Goal: Task Accomplishment & Management: Use online tool/utility

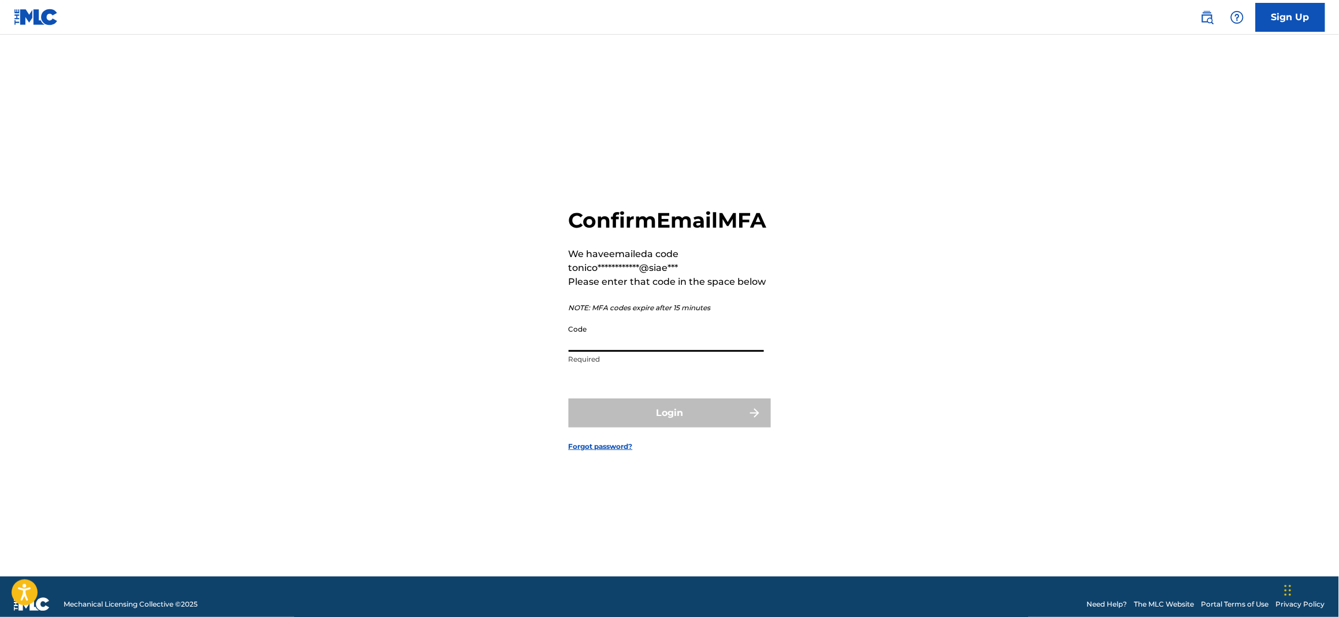
click at [666, 352] on input "Code" at bounding box center [666, 335] width 195 height 33
click at [704, 352] on input "Code" at bounding box center [666, 335] width 195 height 33
paste input "884471"
type input "884471"
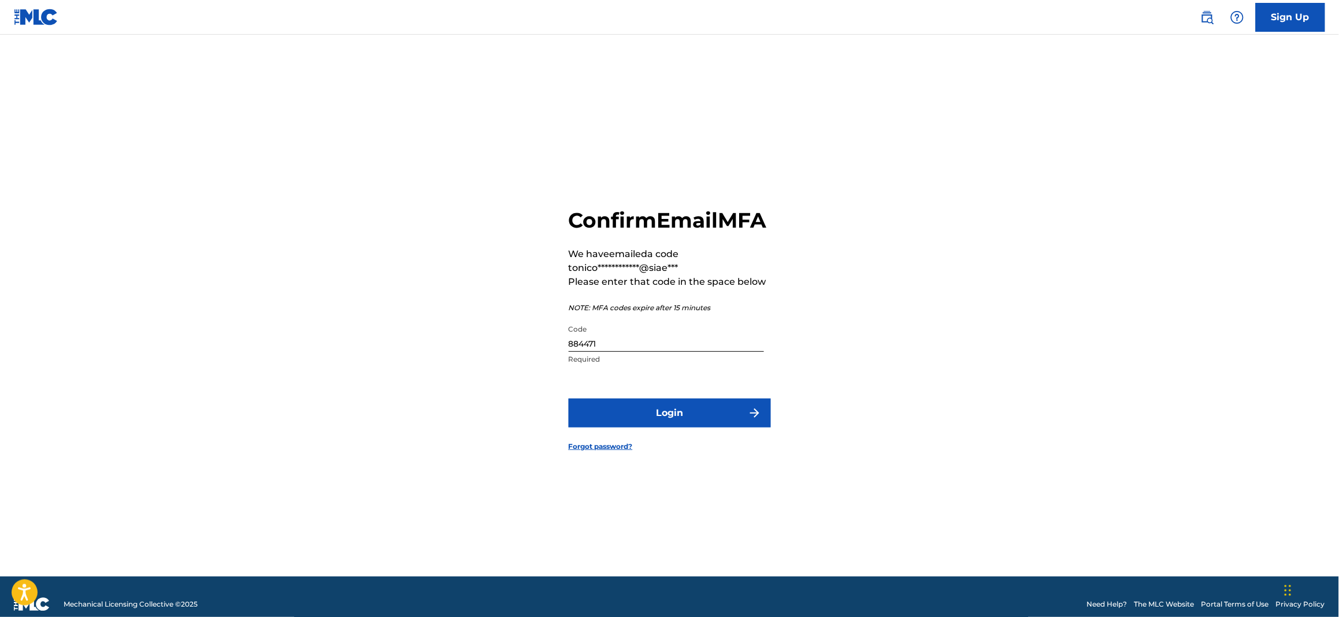
click at [718, 422] on button "Login" at bounding box center [670, 413] width 202 height 29
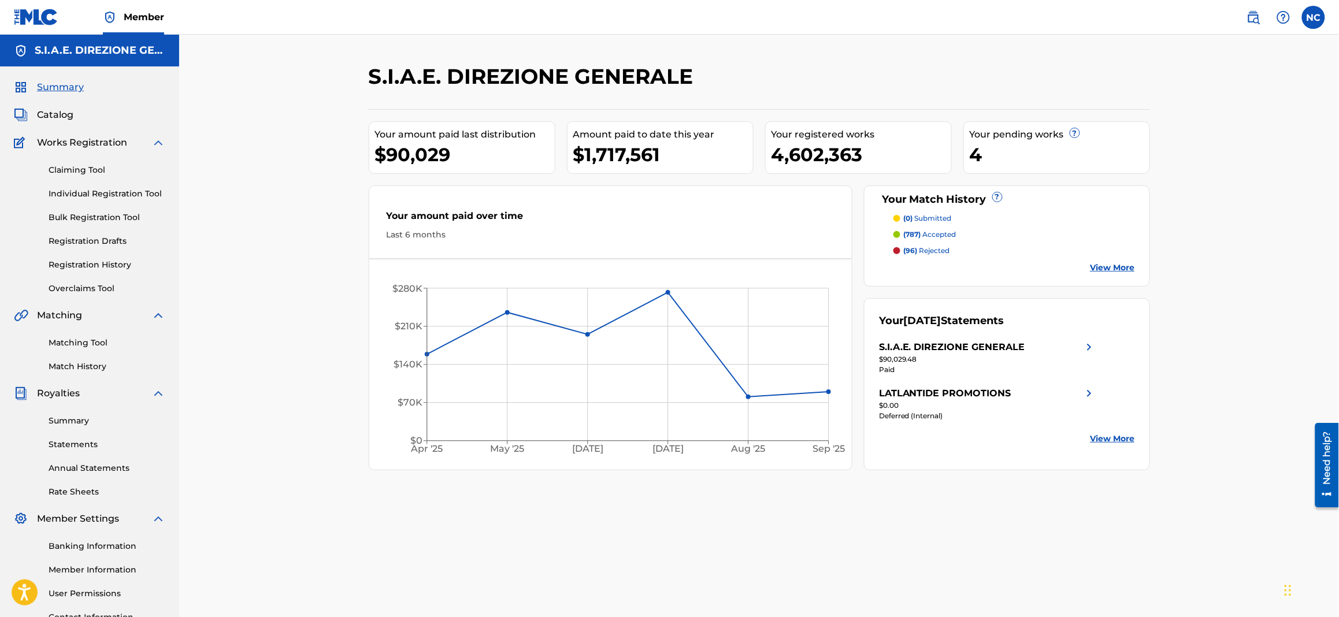
click at [82, 287] on link "Overclaims Tool" at bounding box center [107, 289] width 117 height 12
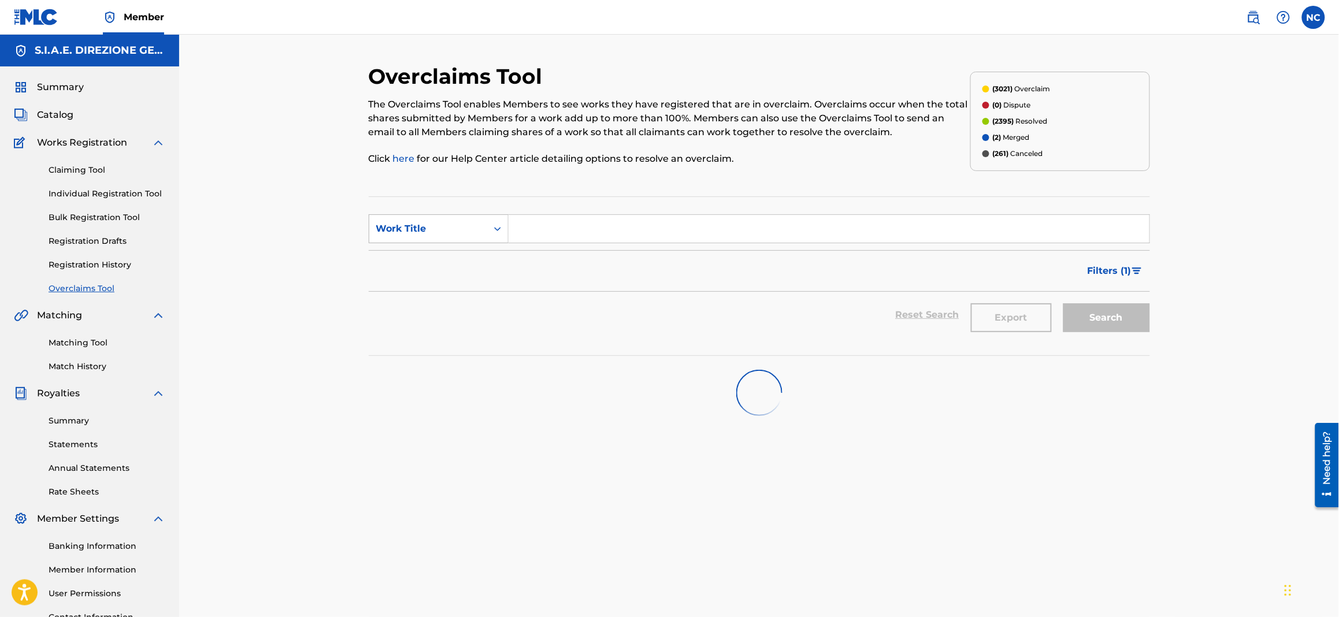
click at [411, 241] on div "Work Title" at bounding box center [439, 228] width 140 height 29
drag, startPoint x: 415, startPoint y: 285, endPoint x: 436, endPoint y: 279, distance: 21.0
click at [417, 285] on div "Overclaim ID" at bounding box center [438, 286] width 139 height 29
drag, startPoint x: 578, startPoint y: 228, endPoint x: 586, endPoint y: 228, distance: 7.5
click at [578, 228] on input "Search Form" at bounding box center [829, 229] width 641 height 28
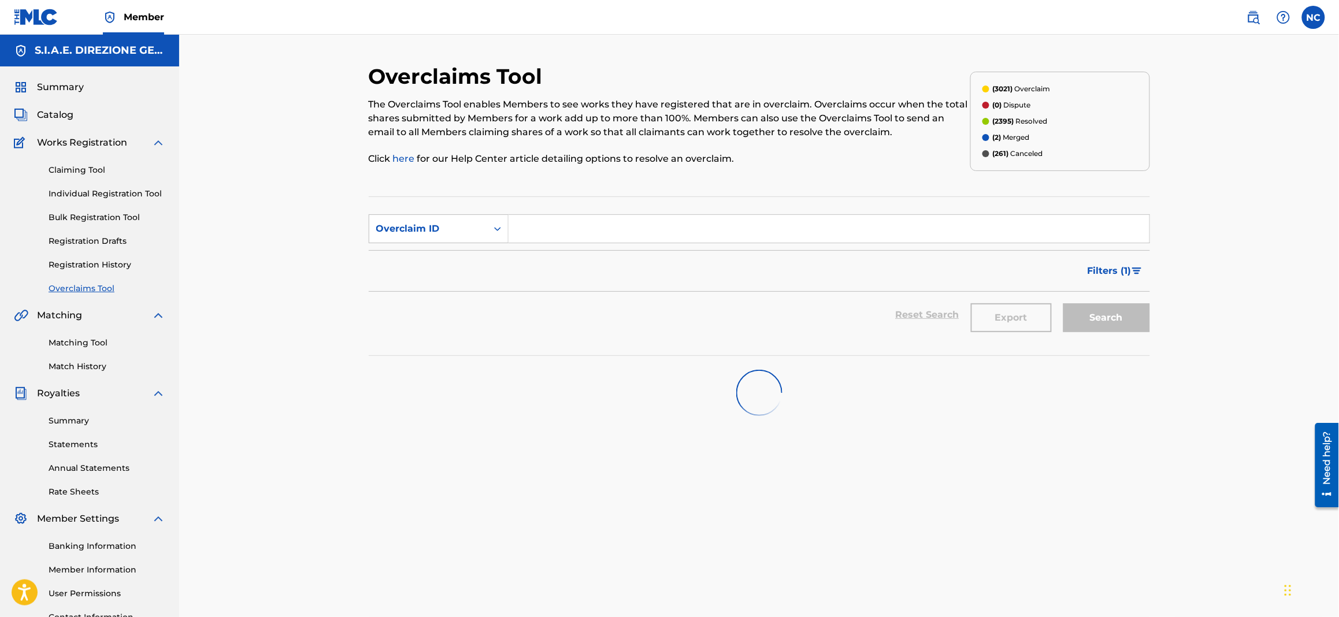
paste input "18506"
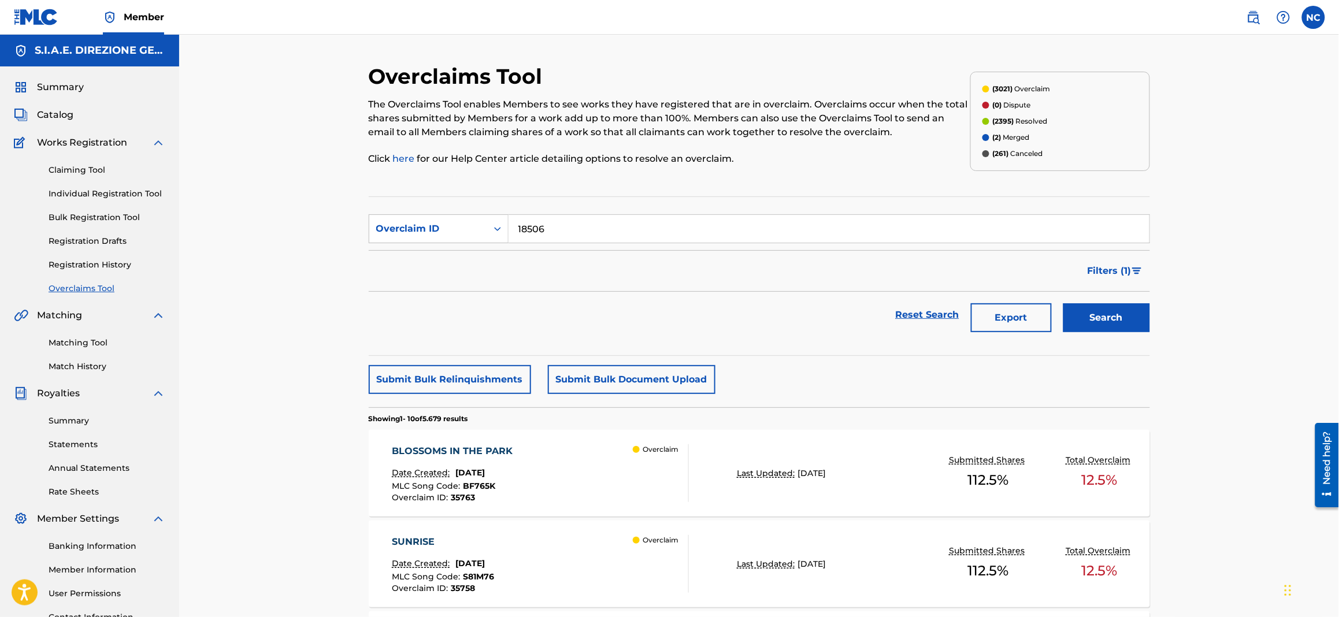
type input "18506"
click at [1095, 329] on button "Search" at bounding box center [1106, 317] width 87 height 29
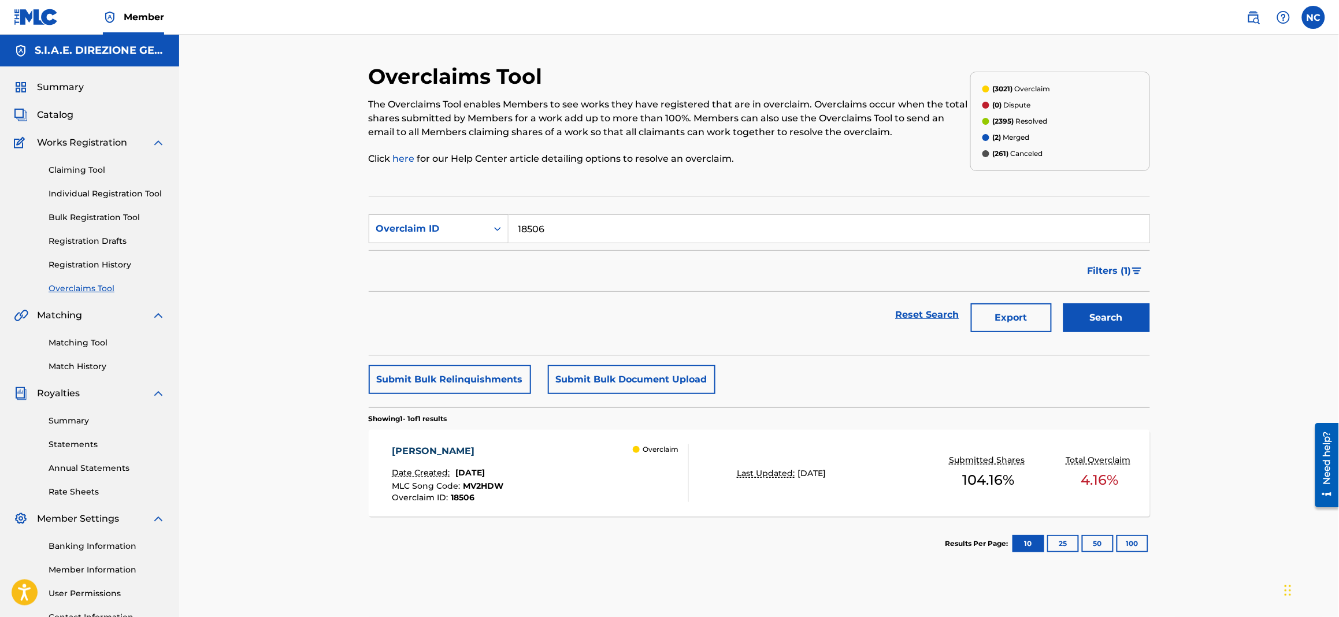
click at [480, 468] on div "Date Created: [DATE]" at bounding box center [448, 474] width 112 height 15
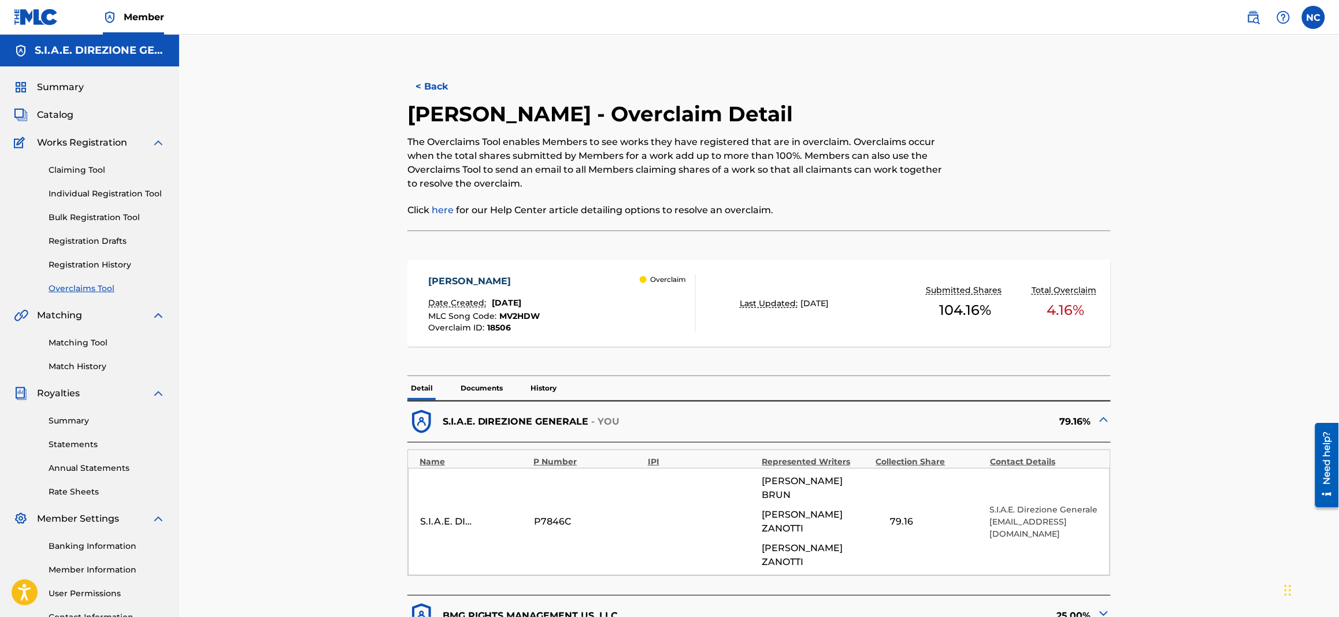
scroll to position [259, 0]
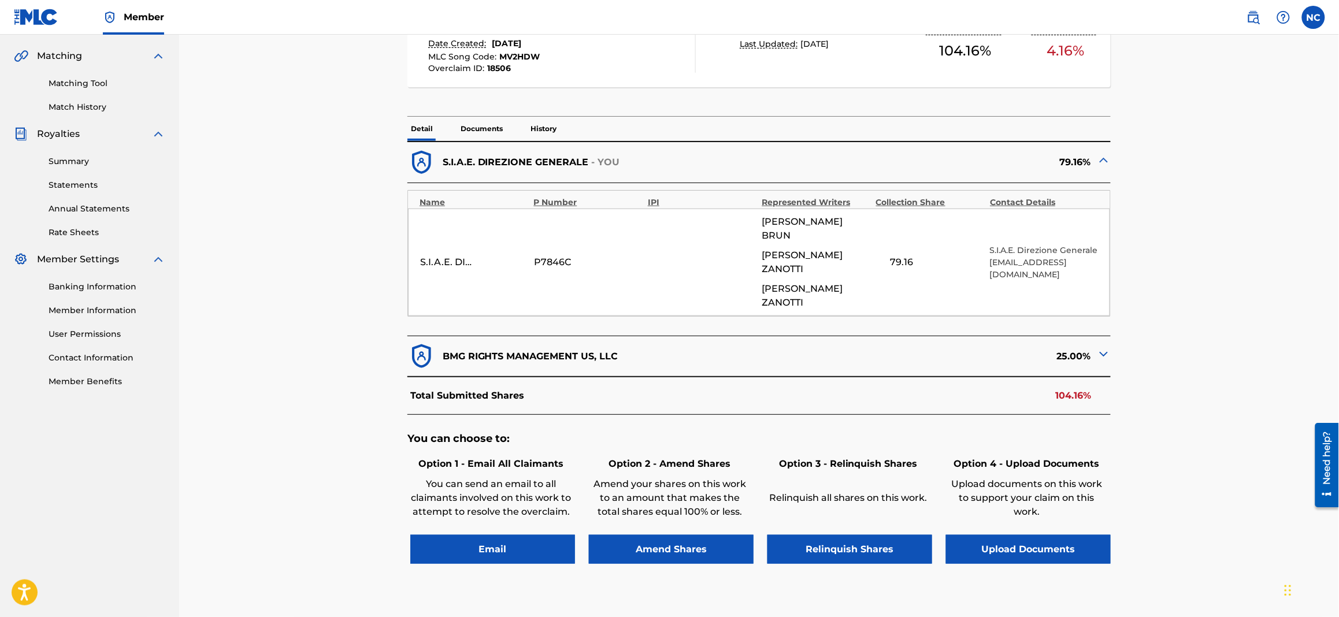
click at [1101, 347] on img at bounding box center [1104, 354] width 14 height 14
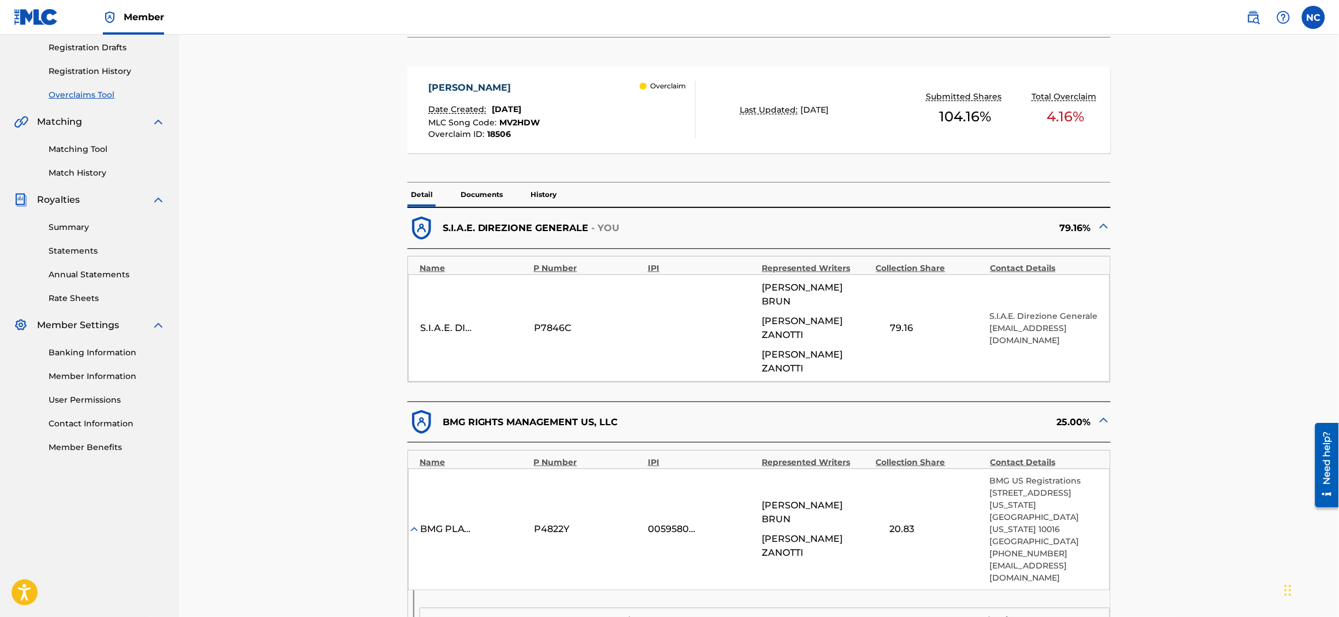
scroll to position [0, 0]
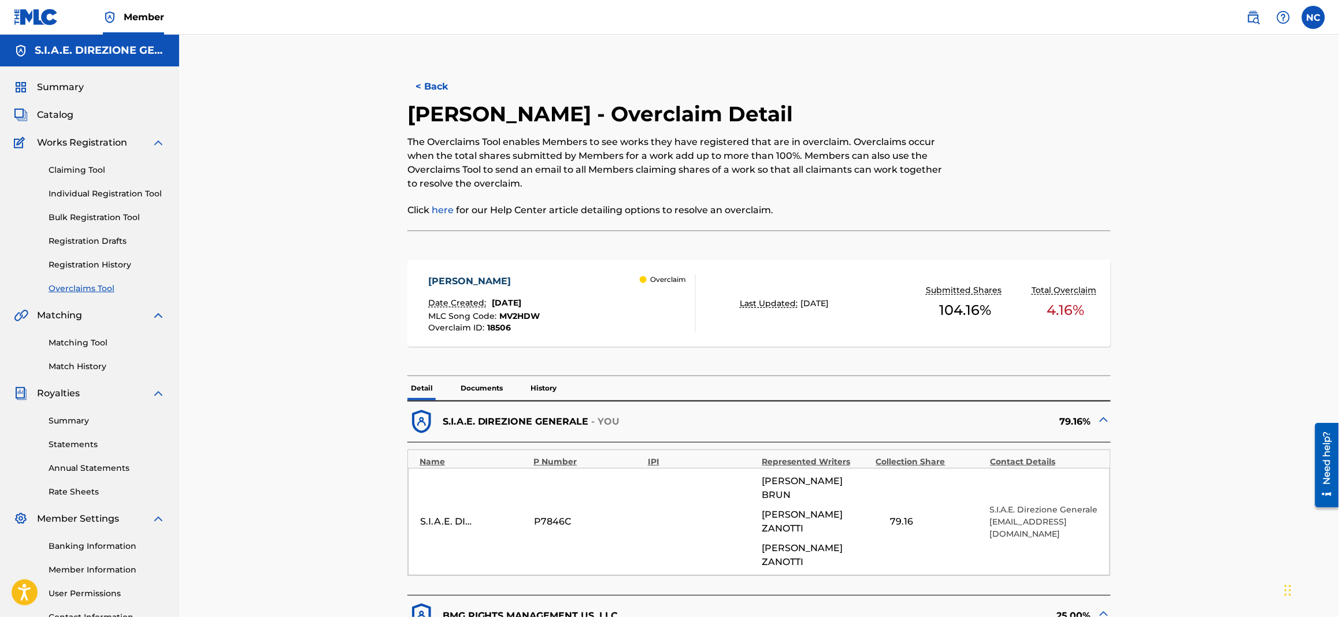
click at [421, 90] on button "< Back" at bounding box center [441, 86] width 69 height 29
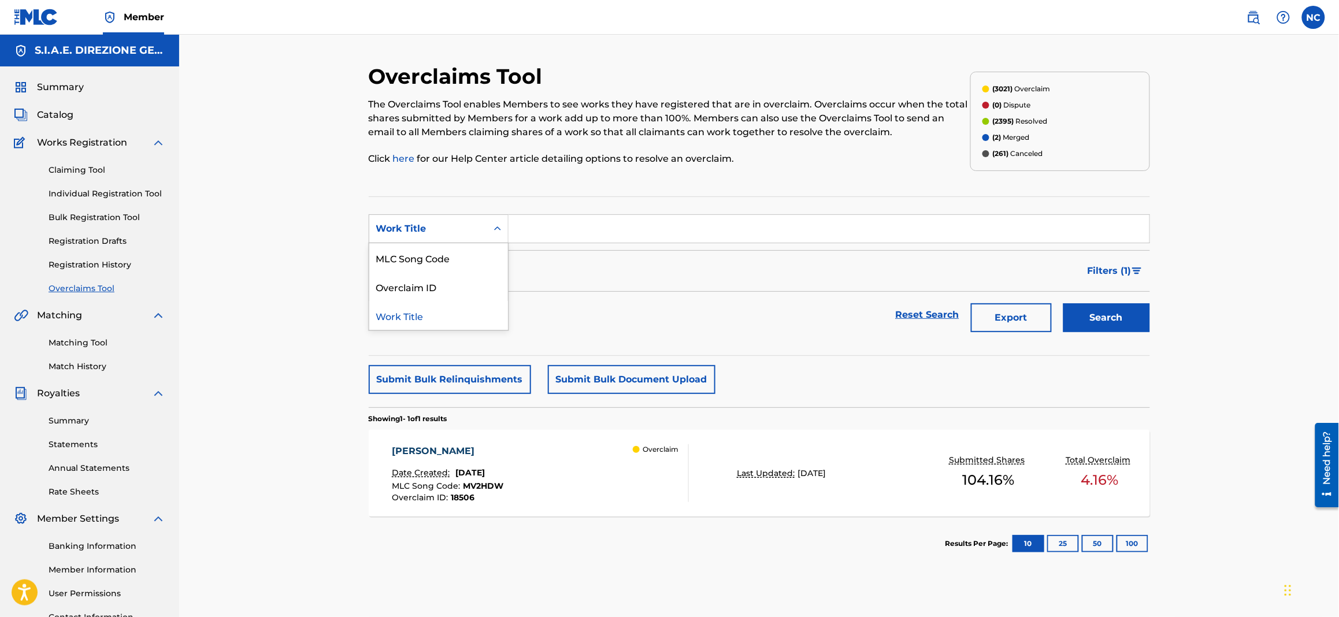
click at [424, 233] on div "Work Title" at bounding box center [428, 229] width 104 height 14
click at [432, 291] on div "Overclaim ID" at bounding box center [438, 286] width 139 height 29
click at [619, 235] on input "Search Form" at bounding box center [829, 229] width 641 height 28
paste input "23157"
type input "23157"
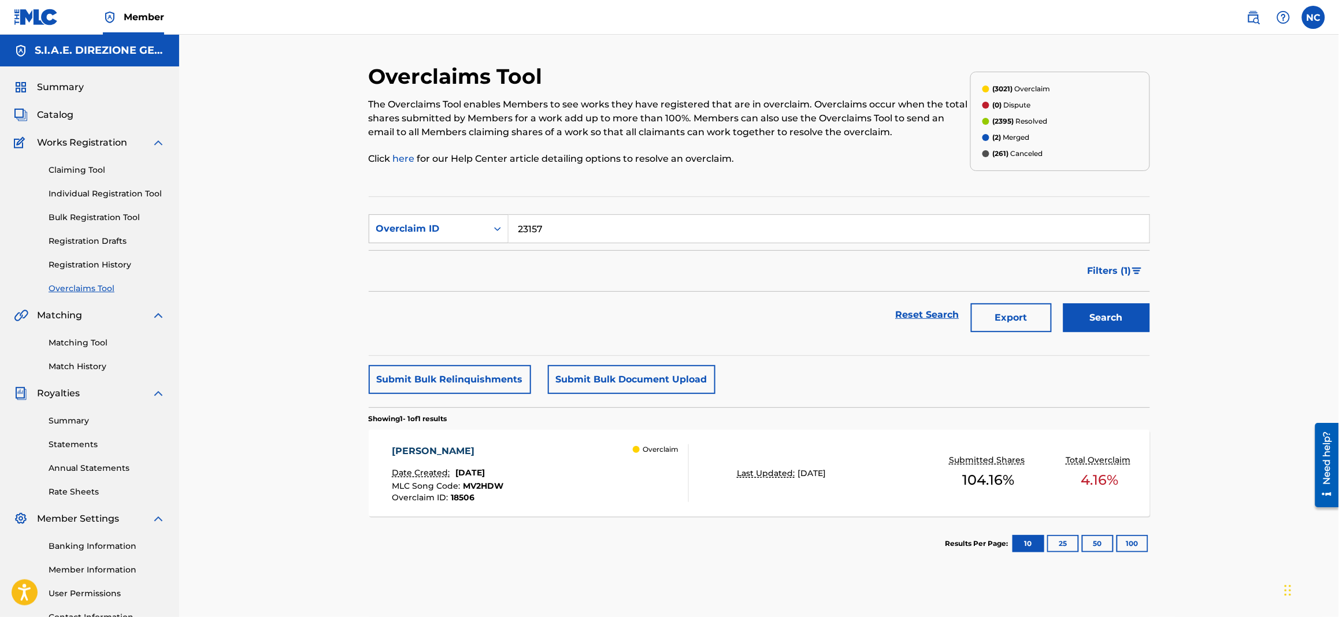
click at [1094, 320] on button "Search" at bounding box center [1106, 317] width 87 height 29
click at [470, 473] on span "[DATE]" at bounding box center [469, 473] width 29 height 10
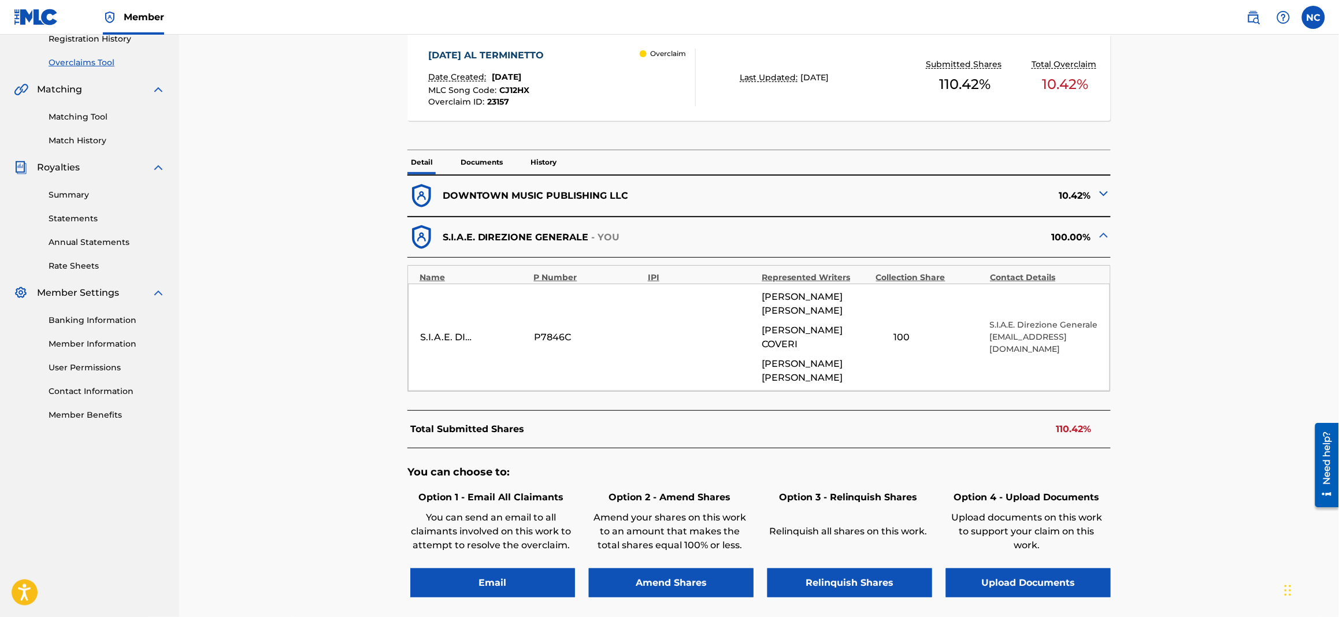
scroll to position [322, 0]
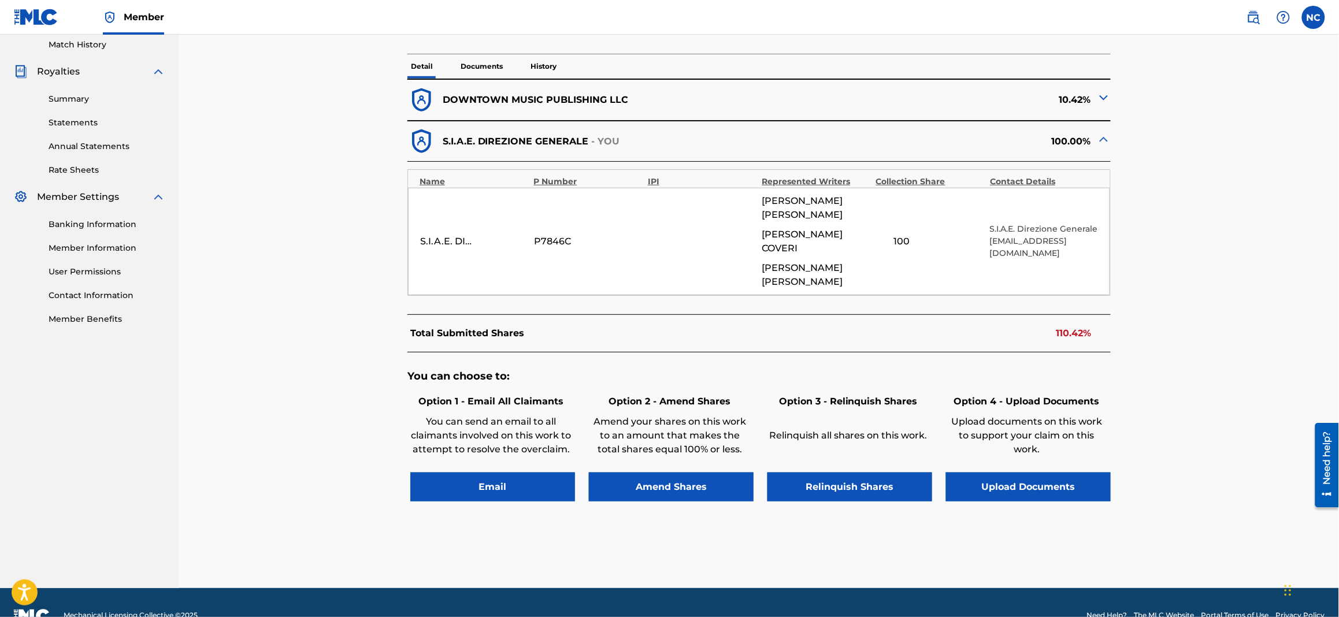
click at [1098, 101] on img at bounding box center [1104, 98] width 14 height 14
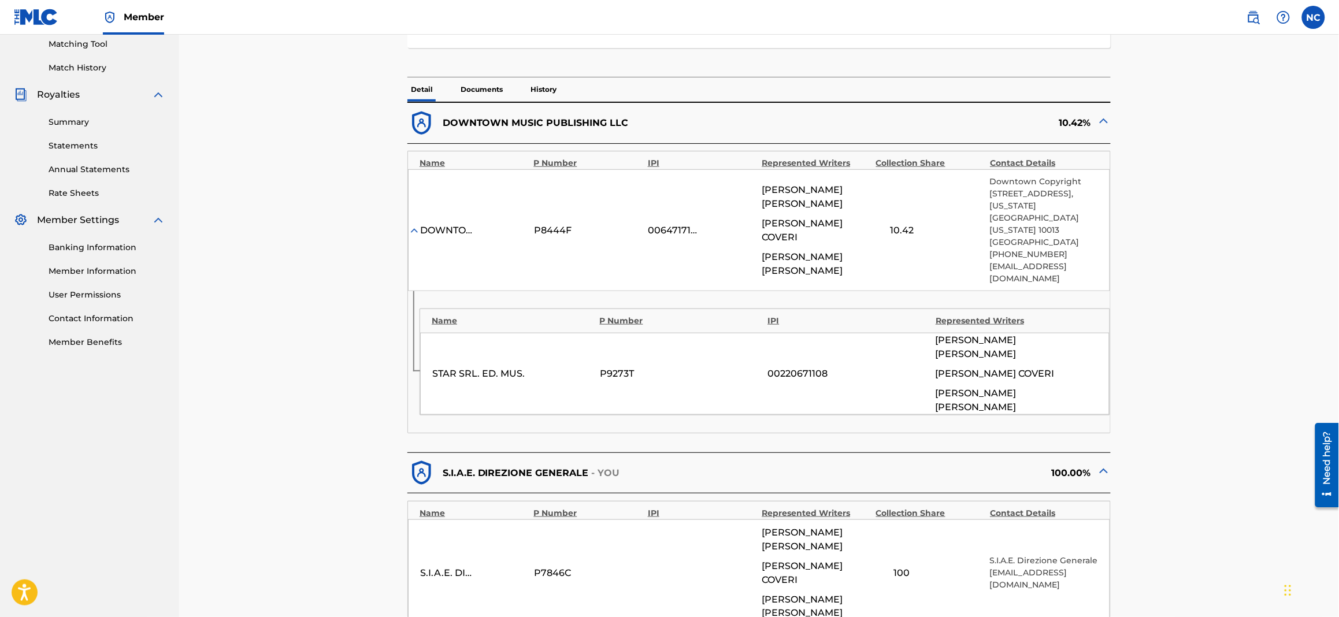
scroll to position [232, 0]
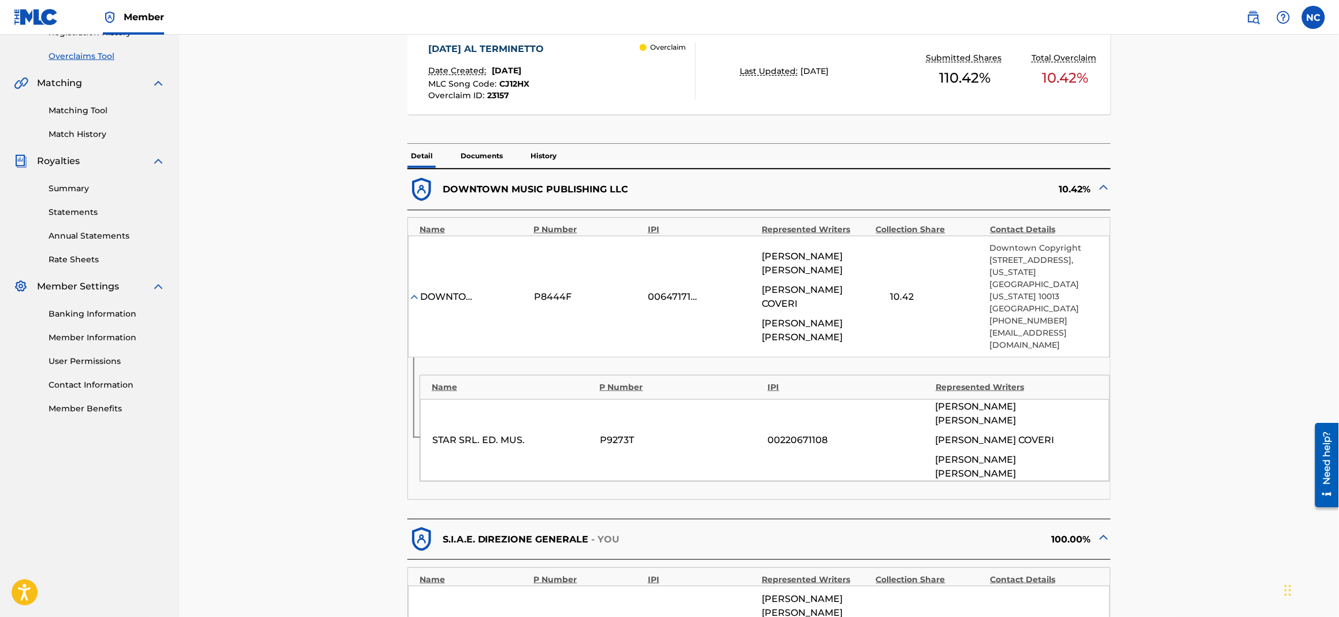
click at [543, 151] on p "History" at bounding box center [543, 156] width 33 height 24
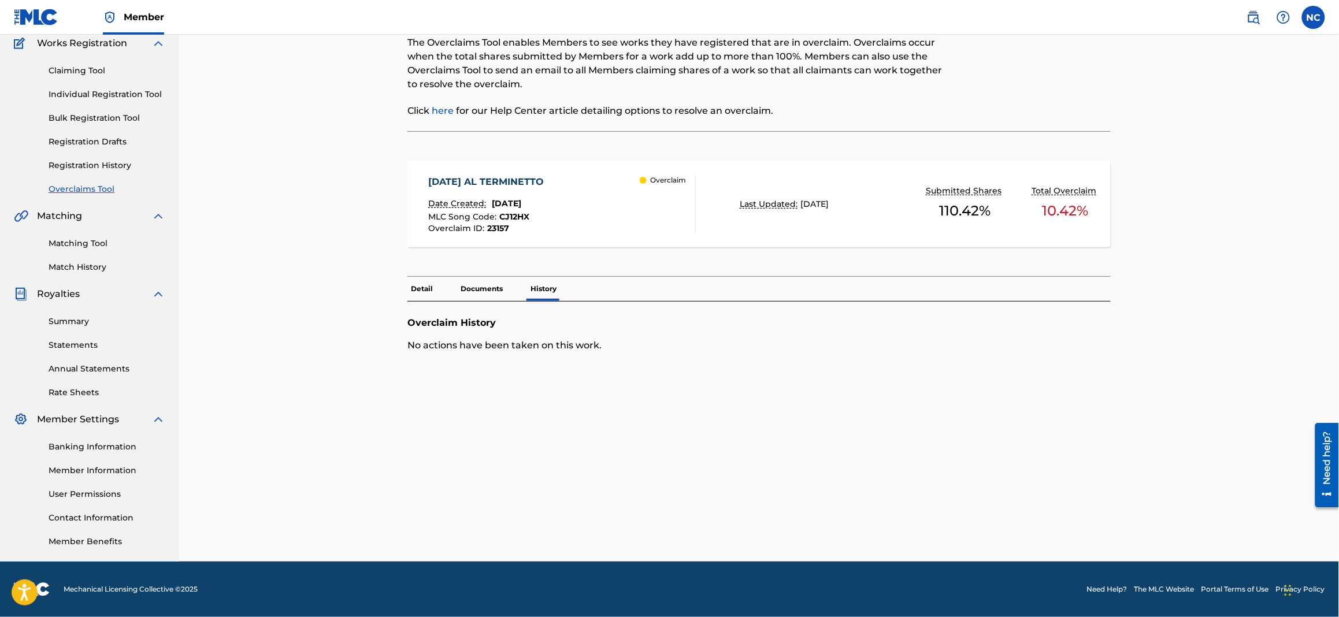
scroll to position [99, 0]
click at [422, 287] on p "Detail" at bounding box center [421, 289] width 29 height 24
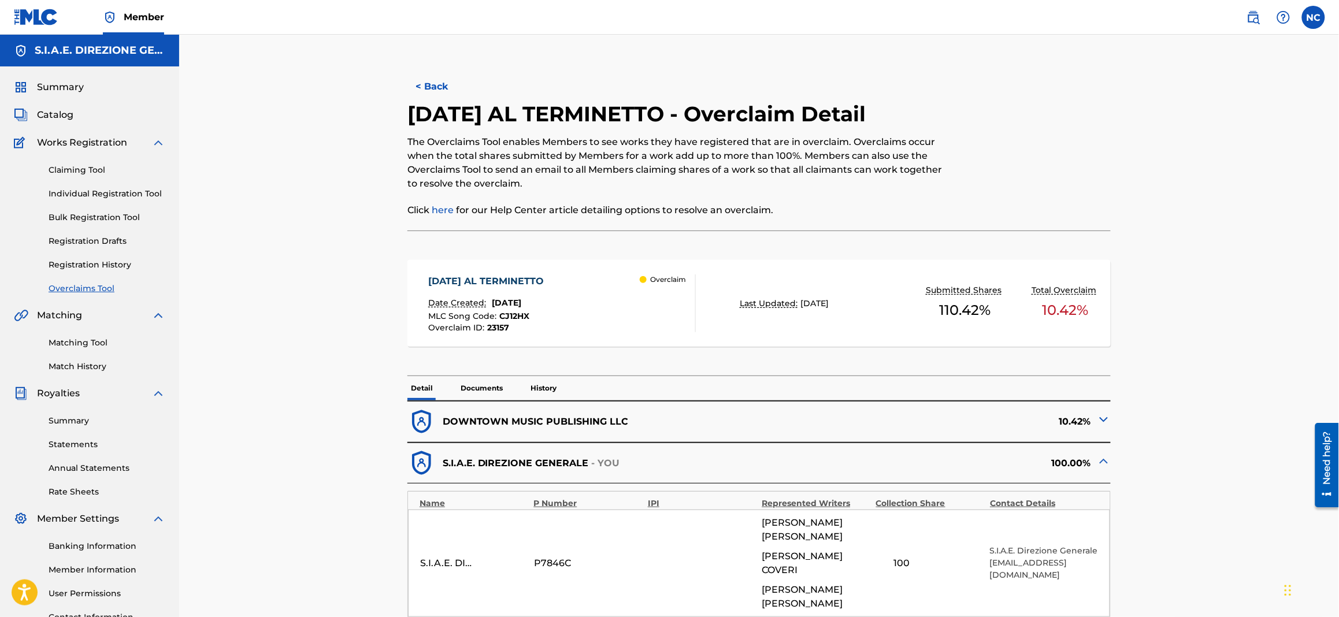
click at [415, 83] on button "< Back" at bounding box center [441, 86] width 69 height 29
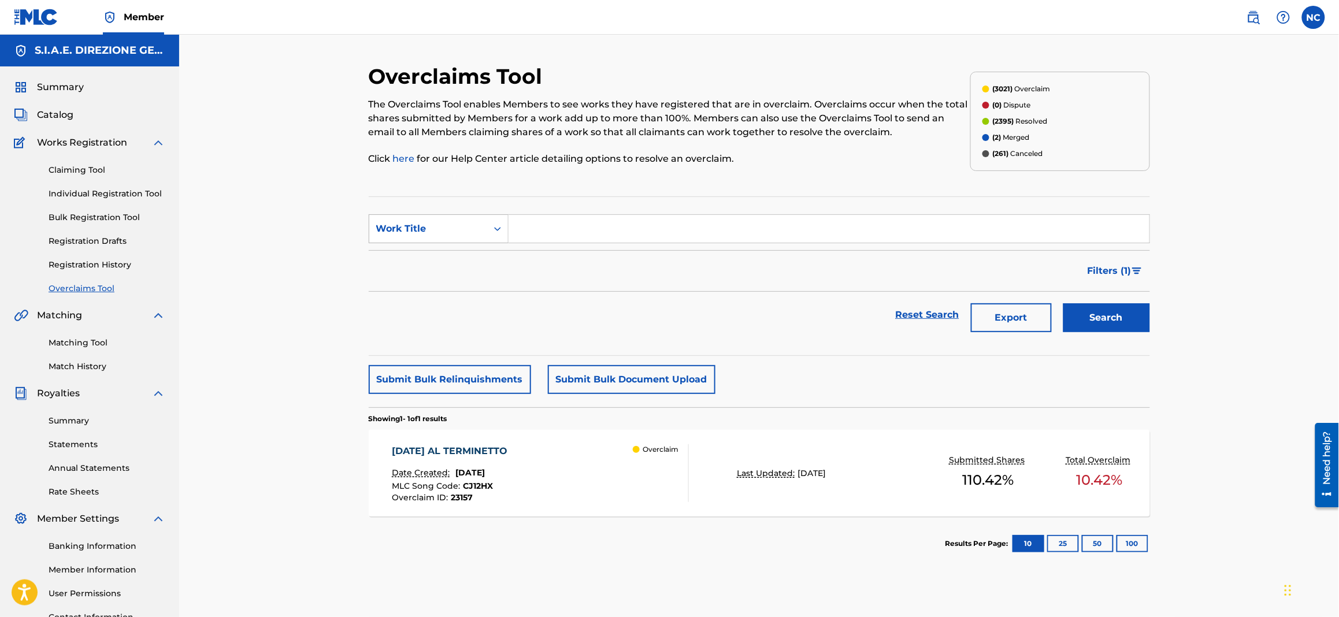
drag, startPoint x: 458, startPoint y: 231, endPoint x: 458, endPoint y: 242, distance: 10.4
click at [458, 231] on div "Work Title" at bounding box center [428, 229] width 104 height 14
click at [454, 281] on div "Overclaim ID" at bounding box center [438, 286] width 139 height 29
click at [566, 228] on input "Search Form" at bounding box center [829, 229] width 641 height 28
click at [1063, 303] on button "Search" at bounding box center [1106, 317] width 87 height 29
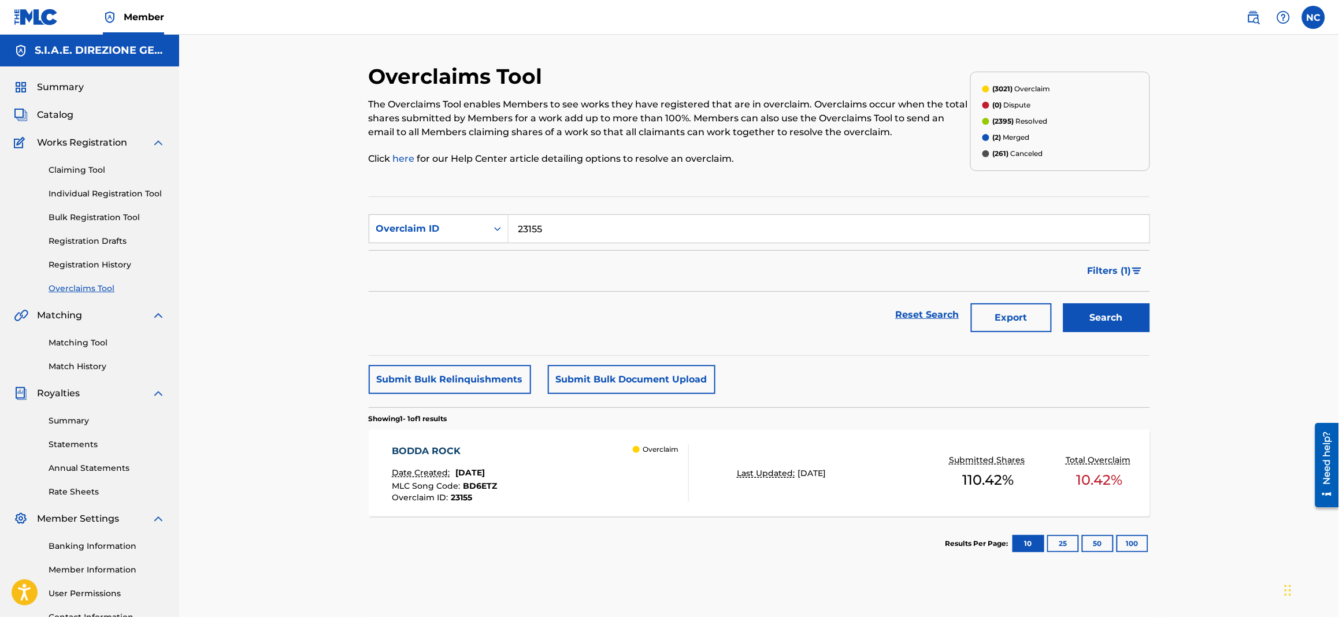
click at [637, 218] on input "23155" at bounding box center [829, 229] width 641 height 28
type input "23154"
click at [1063, 303] on button "Search" at bounding box center [1106, 317] width 87 height 29
click at [525, 477] on div "[PERSON_NAME] IL CANE Date Created: [DATE] MLC Song Code : AW9TPF Overclaim ID …" at bounding box center [540, 473] width 297 height 58
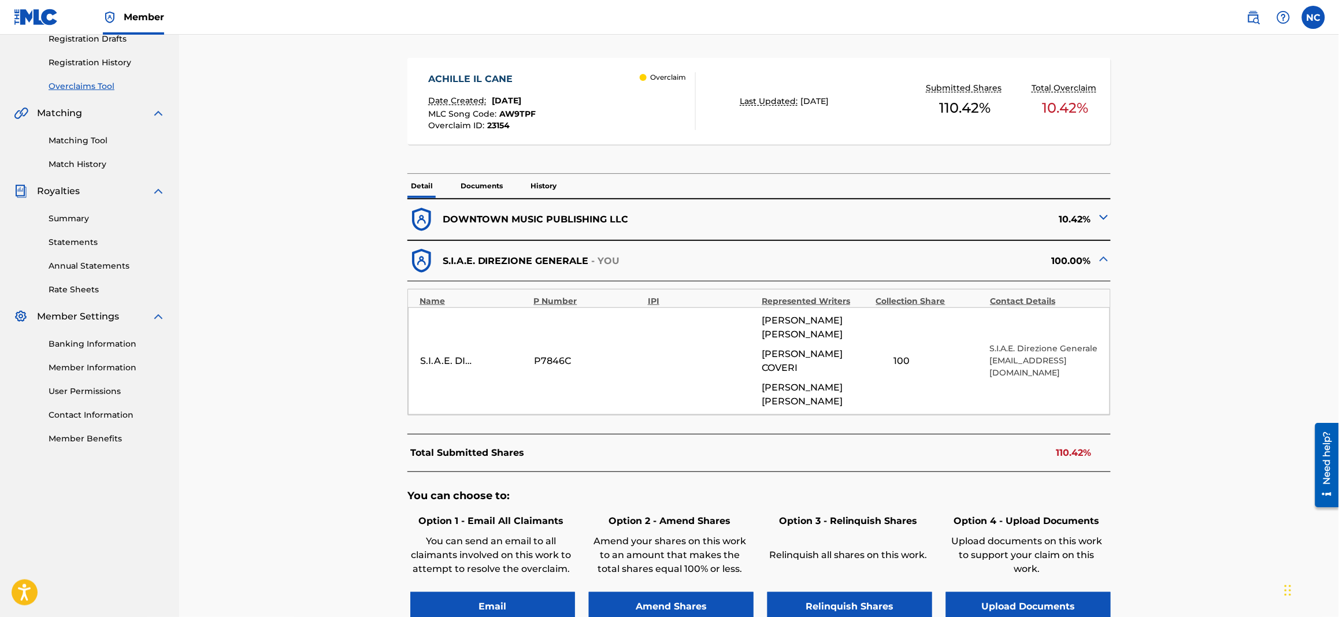
scroll to position [259, 0]
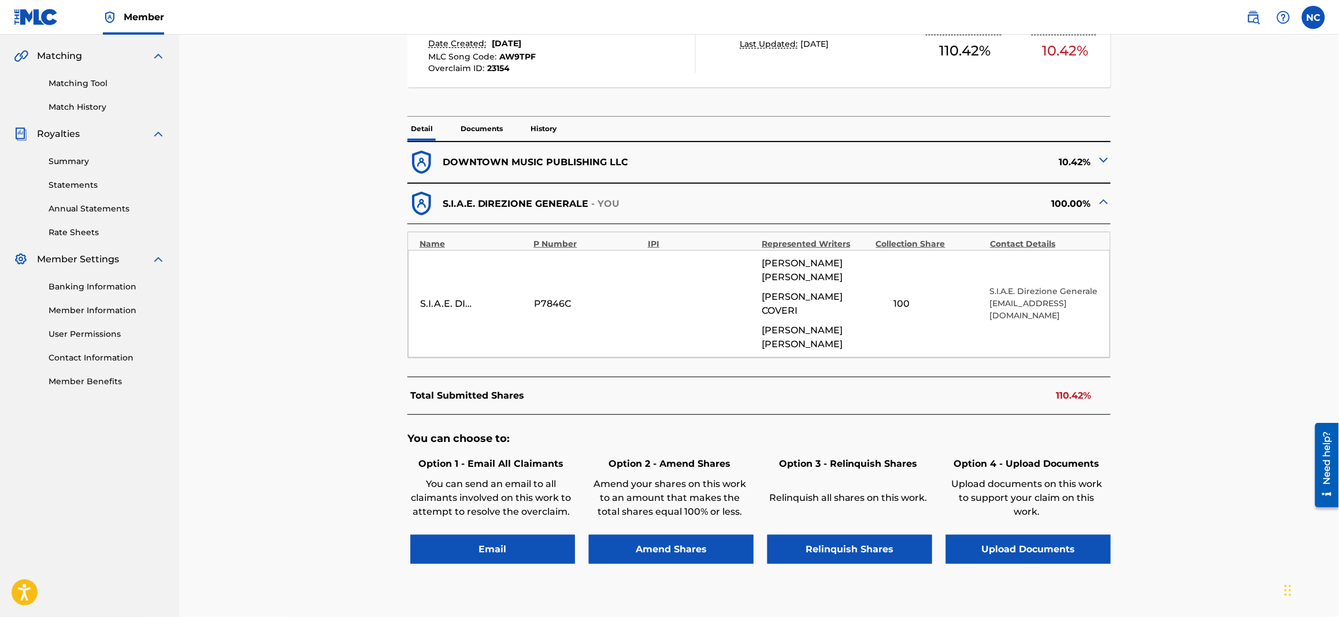
click at [1104, 159] on img at bounding box center [1104, 160] width 14 height 14
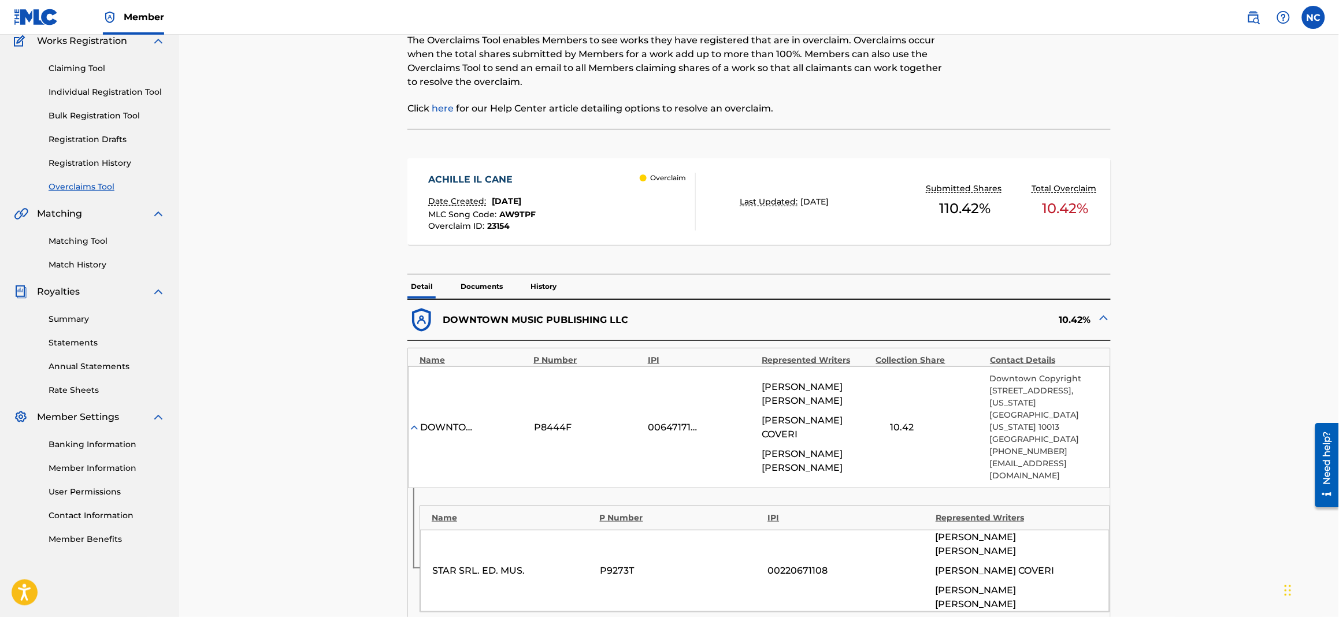
scroll to position [0, 0]
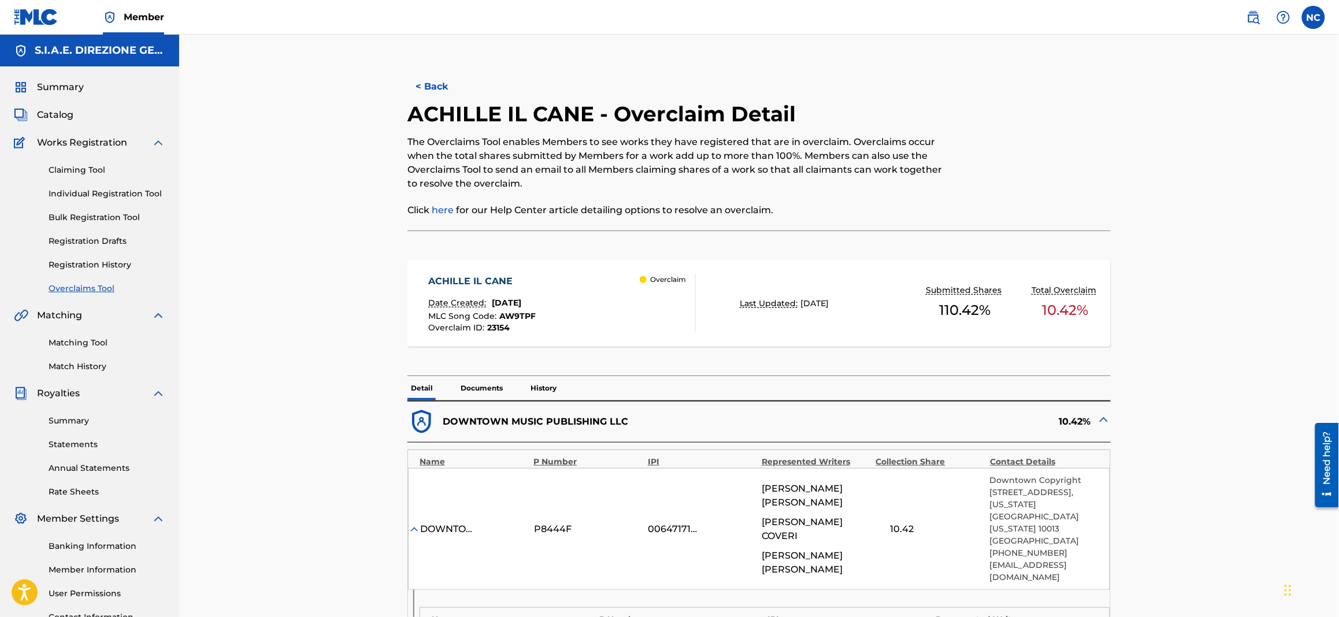
click at [415, 83] on button "< Back" at bounding box center [441, 86] width 69 height 29
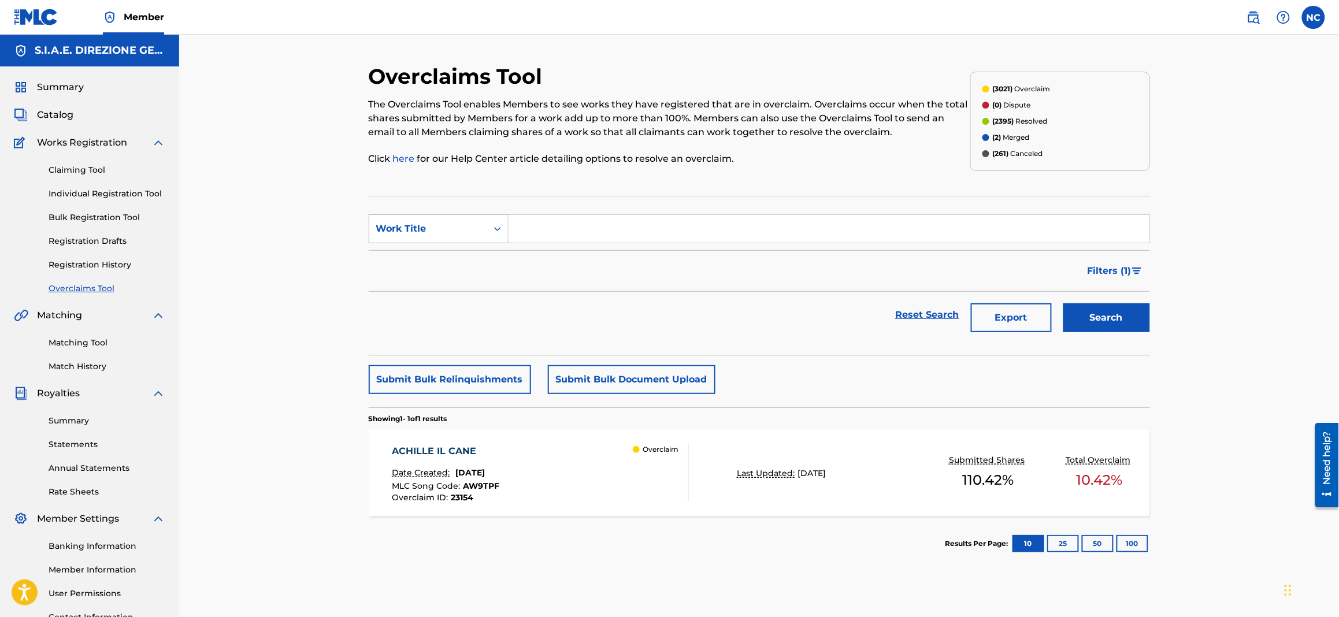
click at [455, 240] on div "Work Title" at bounding box center [439, 228] width 140 height 29
click at [439, 236] on div "Work Title" at bounding box center [428, 229] width 118 height 22
click at [435, 284] on div "Overclaim ID" at bounding box center [438, 286] width 139 height 29
click at [573, 227] on input "Search Form" at bounding box center [829, 229] width 641 height 28
paste input "17987"
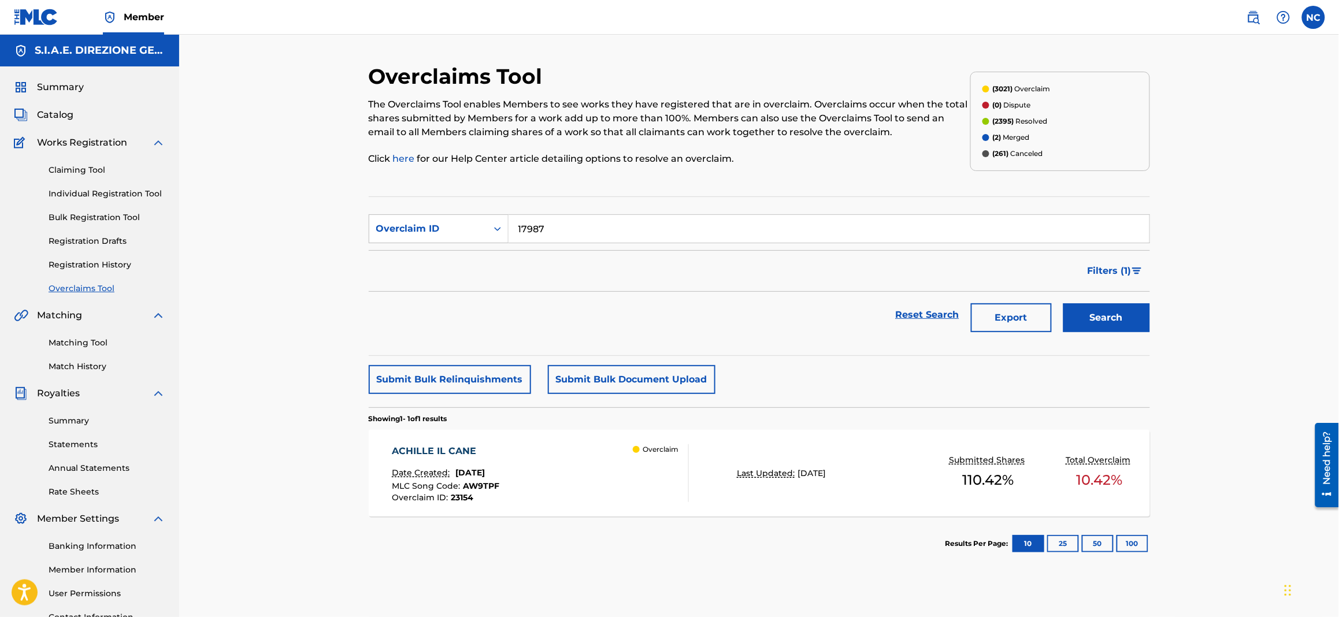
type input "17987"
click at [1083, 314] on button "Search" at bounding box center [1106, 317] width 87 height 29
click at [485, 477] on span "[DATE]" at bounding box center [469, 473] width 29 height 10
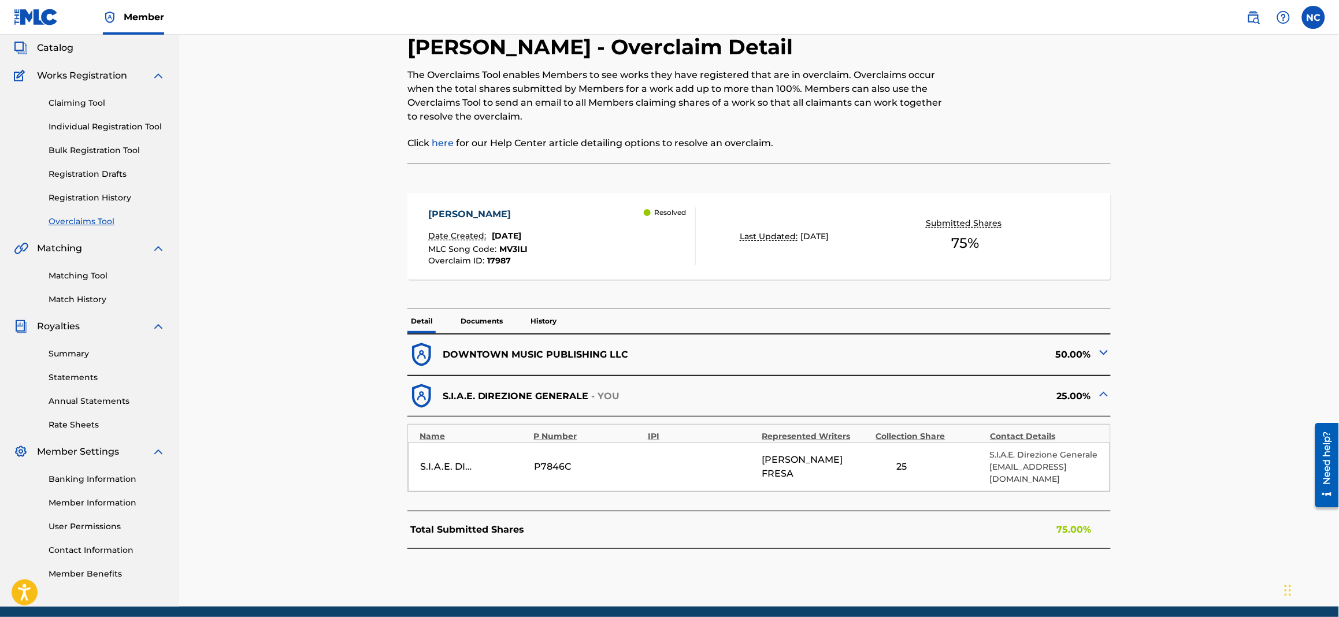
scroll to position [101, 0]
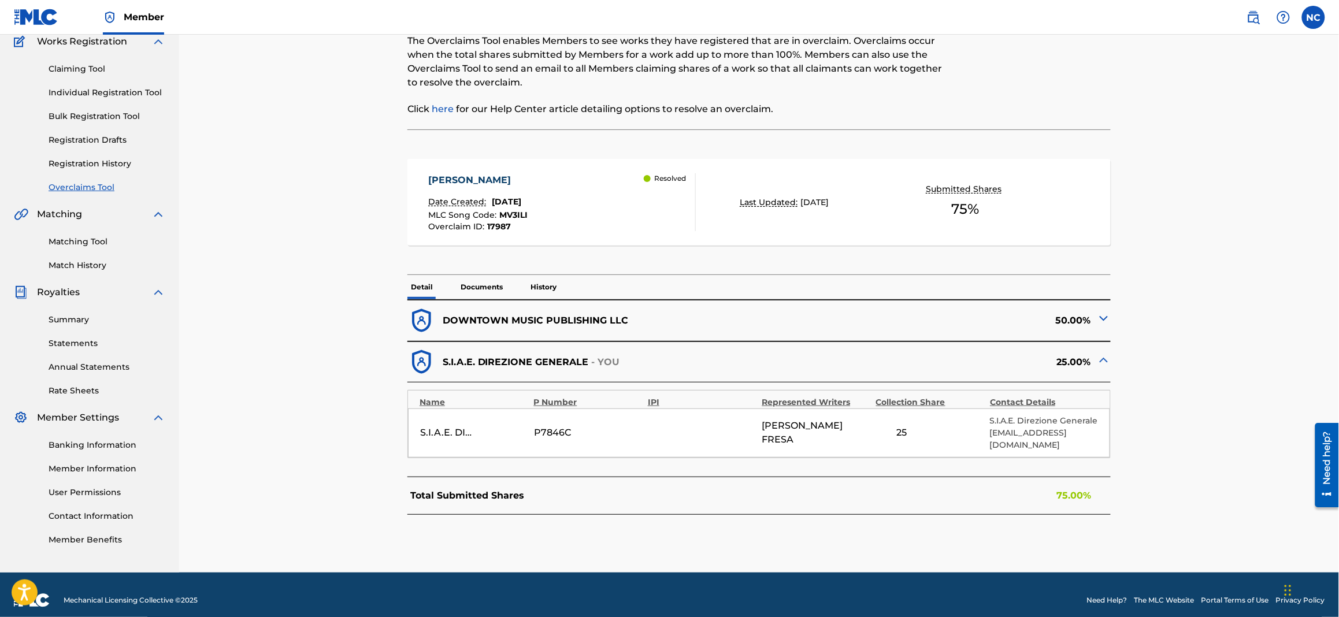
click at [544, 284] on p "History" at bounding box center [543, 287] width 33 height 24
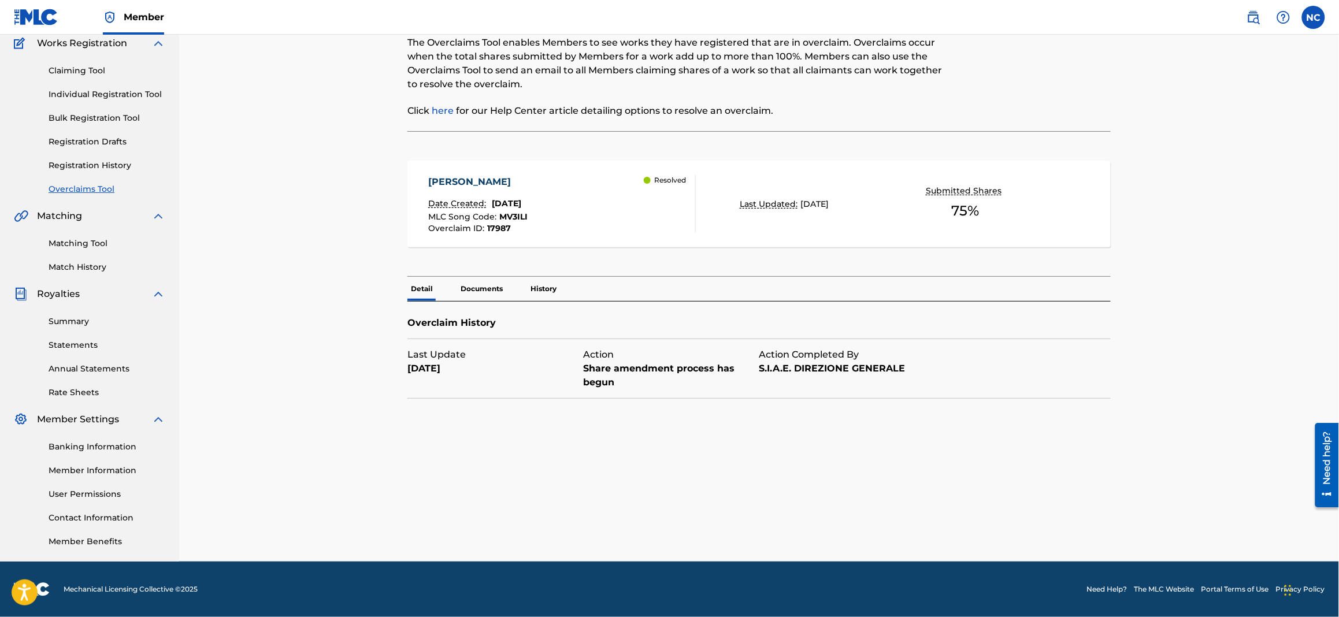
scroll to position [99, 0]
click at [424, 287] on p "Detail" at bounding box center [421, 289] width 29 height 24
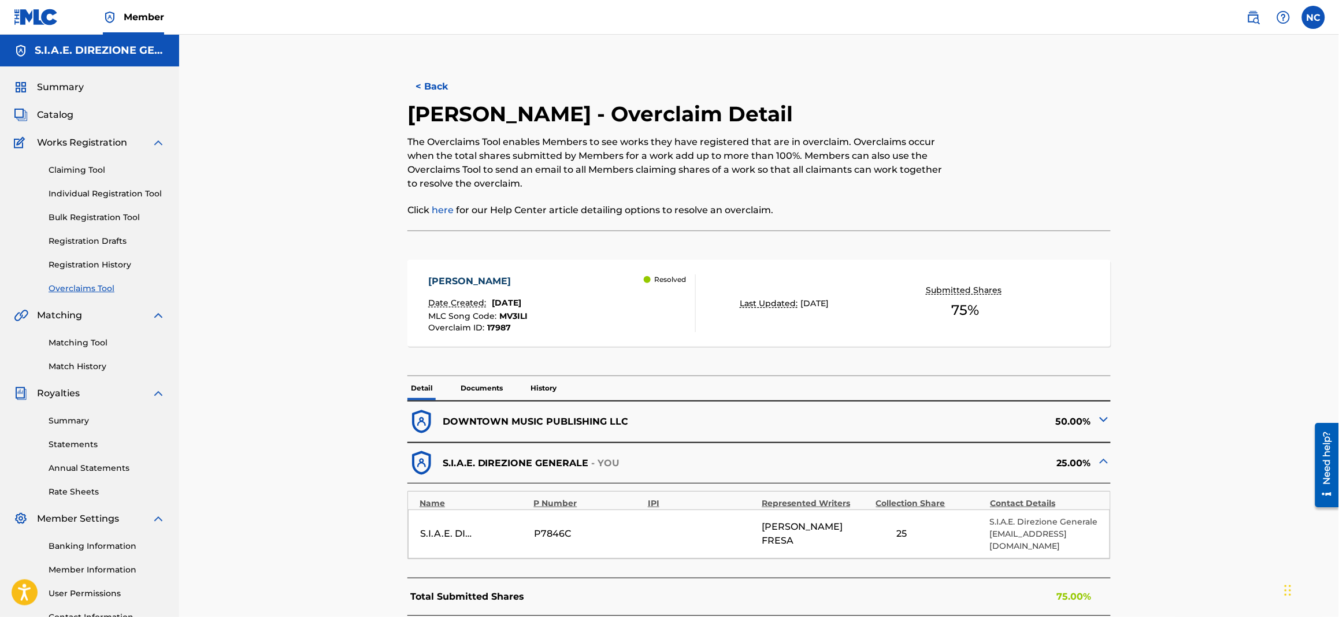
click at [427, 80] on button "< Back" at bounding box center [441, 86] width 69 height 29
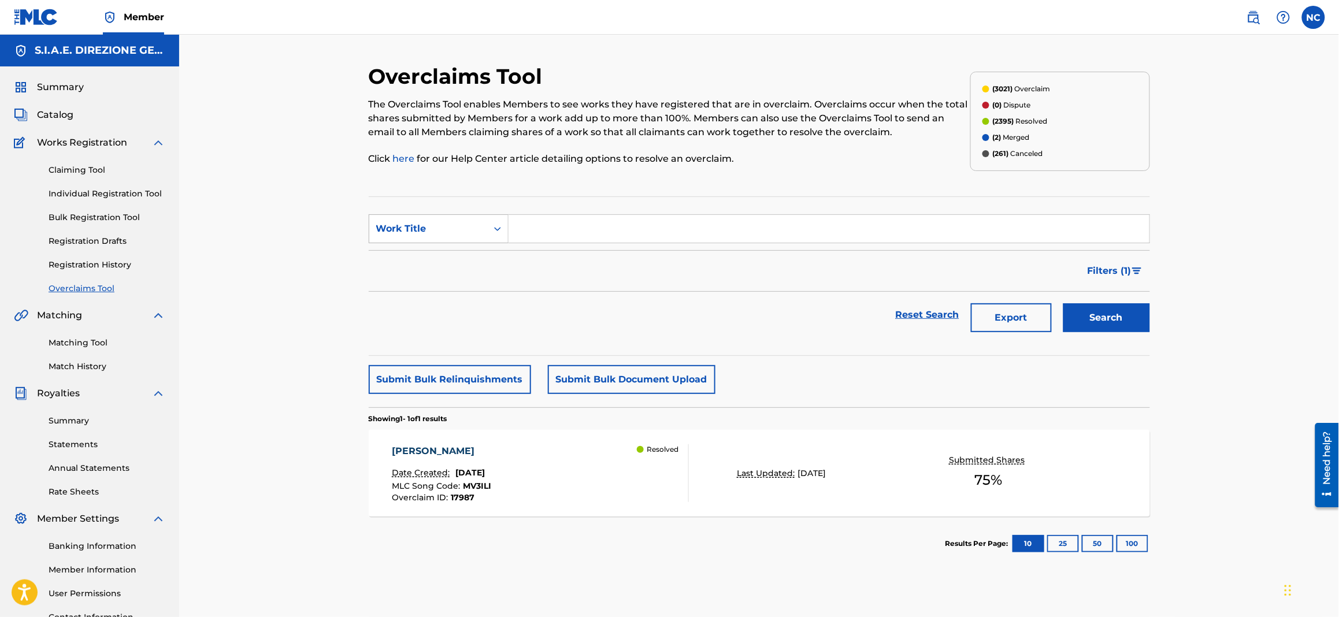
click at [439, 233] on div "Work Title" at bounding box center [428, 229] width 104 height 14
click at [439, 280] on div "Overclaim ID" at bounding box center [438, 286] width 139 height 29
click at [552, 231] on input "Search Form" at bounding box center [829, 229] width 641 height 28
paste input "17974"
click at [1111, 318] on button "Search" at bounding box center [1106, 317] width 87 height 29
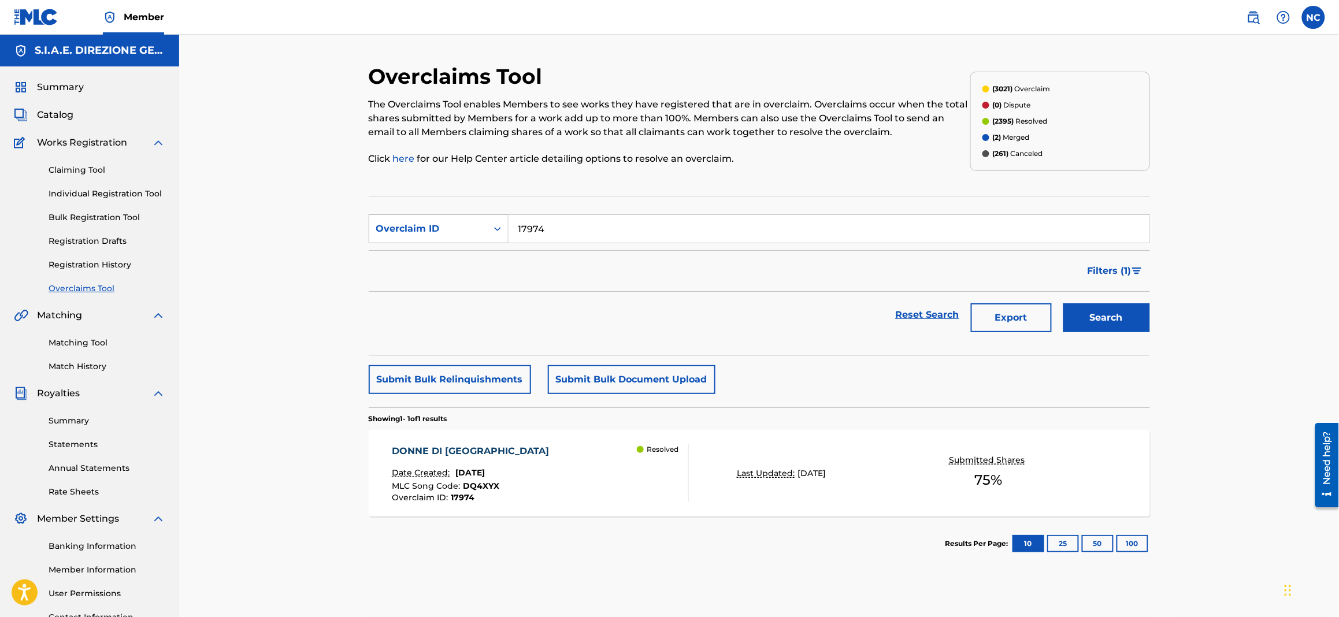
drag, startPoint x: 573, startPoint y: 227, endPoint x: 485, endPoint y: 225, distance: 87.9
click at [485, 225] on div "SearchWithCriteria1ee2cb2b-9a60-4a3d-9ea8-b761fbe5a262 Overclaim ID 17974" at bounding box center [759, 228] width 781 height 29
paste input "9"
click at [1125, 316] on button "Search" at bounding box center [1106, 317] width 87 height 29
drag, startPoint x: 583, startPoint y: 219, endPoint x: 489, endPoint y: 221, distance: 93.6
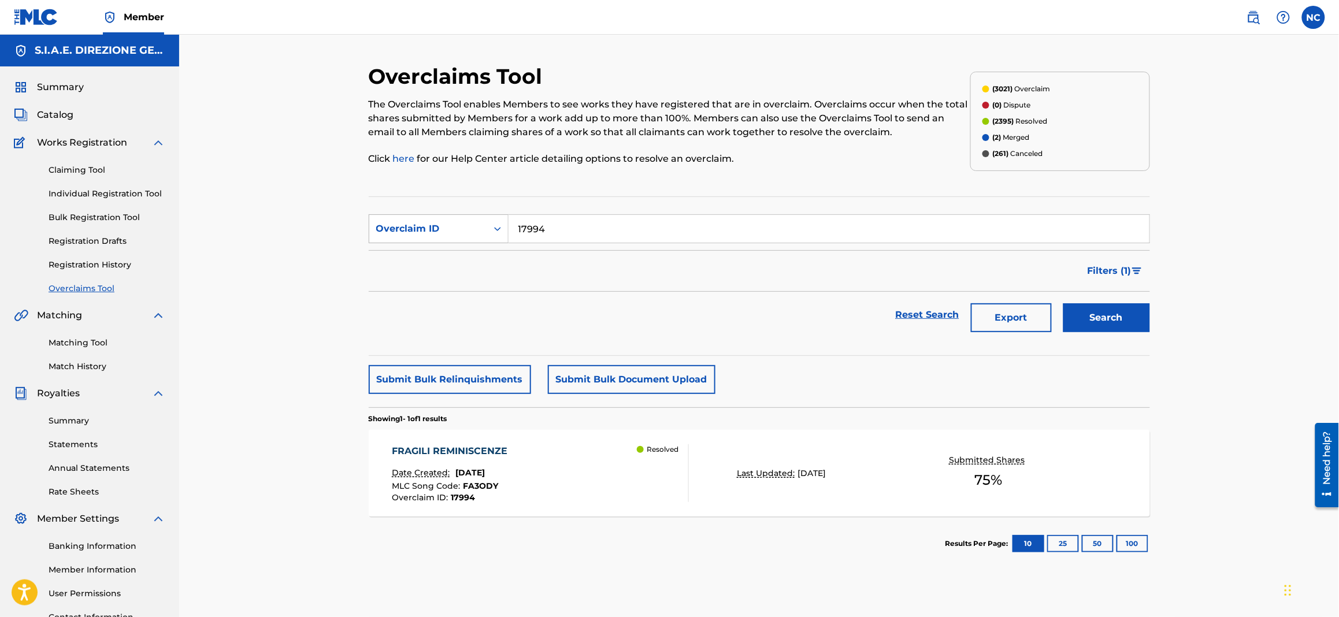
click at [489, 221] on div "SearchWithCriteria1ee2cb2b-9a60-4a3d-9ea8-b761fbe5a262 Overclaim ID 17994" at bounding box center [759, 228] width 781 height 29
paste input "2"
click at [1125, 311] on button "Search" at bounding box center [1106, 317] width 87 height 29
drag, startPoint x: 658, startPoint y: 225, endPoint x: 395, endPoint y: 236, distance: 263.2
click at [395, 236] on div "SearchWithCriteria1ee2cb2b-9a60-4a3d-9ea8-b761fbe5a262 Overclaim ID 17992" at bounding box center [759, 228] width 781 height 29
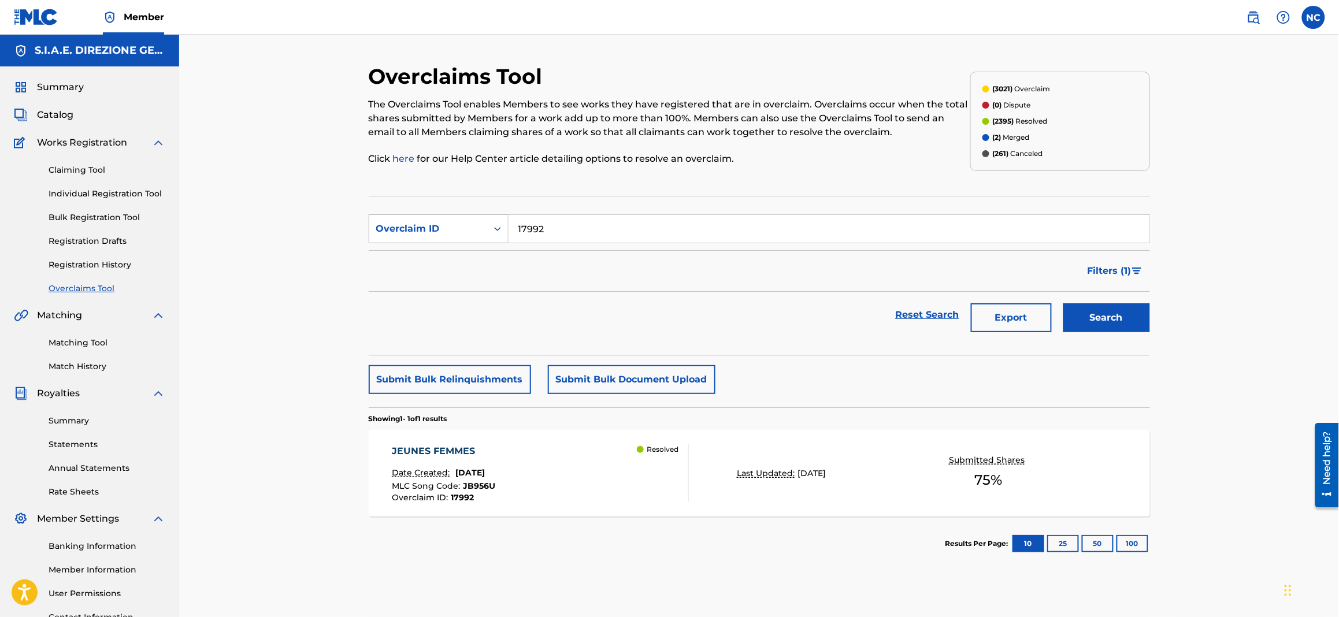
paste input "80"
click at [1088, 319] on button "Search" at bounding box center [1106, 317] width 87 height 29
drag, startPoint x: 605, startPoint y: 229, endPoint x: 348, endPoint y: 226, distance: 256.6
click at [348, 226] on div "Overclaims Tool The Overclaims Tool enables Members to see works they have regi…" at bounding box center [759, 348] width 1160 height 626
paste input "77"
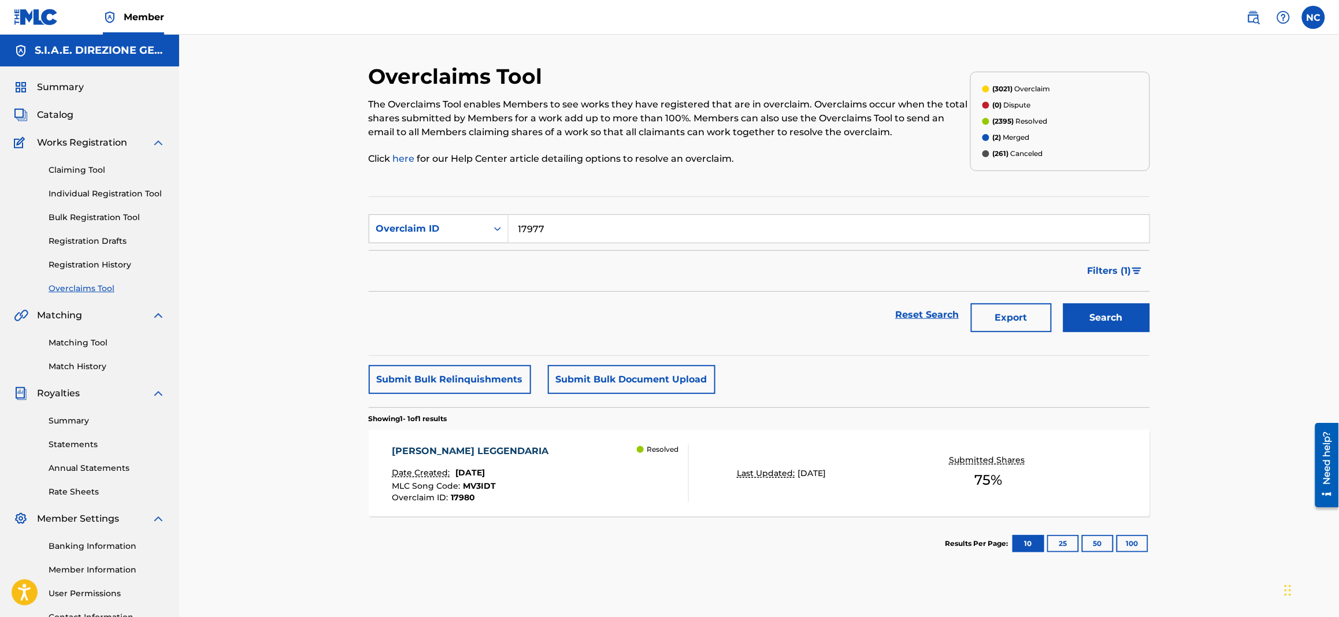
click at [1103, 324] on button "Search" at bounding box center [1106, 317] width 87 height 29
drag, startPoint x: 574, startPoint y: 231, endPoint x: 469, endPoint y: 224, distance: 105.4
click at [469, 224] on div "SearchWithCriteria1ee2cb2b-9a60-4a3d-9ea8-b761fbe5a262 Overclaim ID 17977" at bounding box center [759, 228] width 781 height 29
paste input "9"
click at [1129, 311] on button "Search" at bounding box center [1106, 317] width 87 height 29
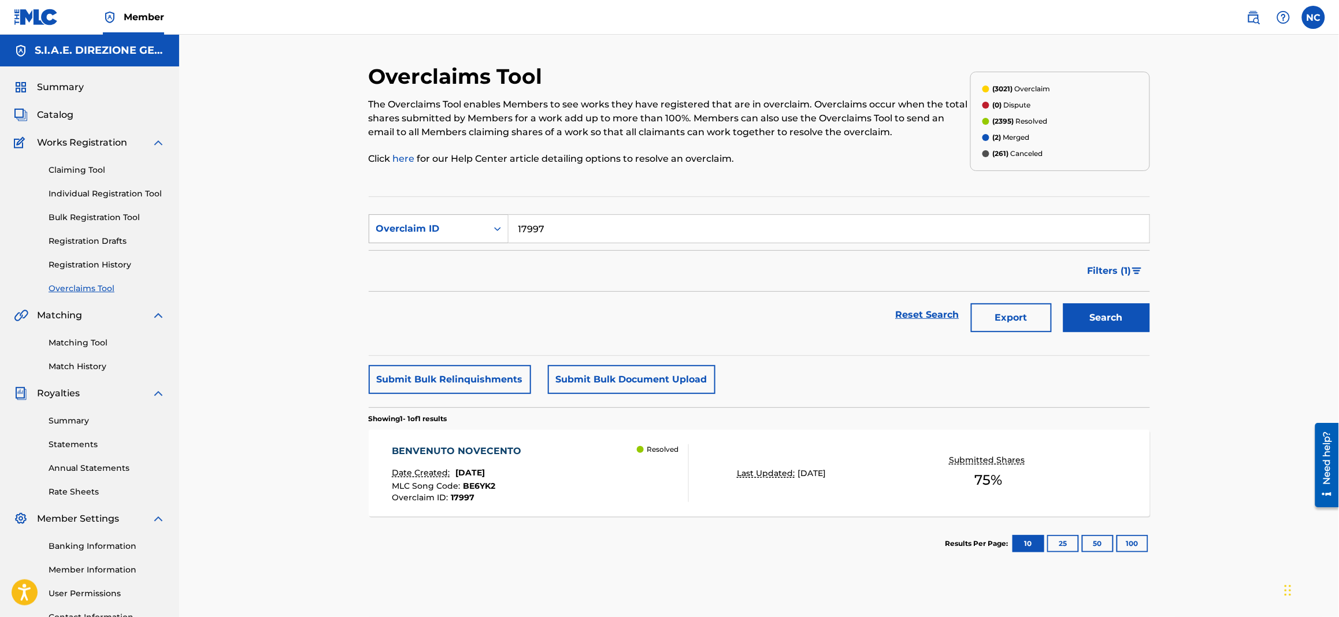
drag, startPoint x: 585, startPoint y: 231, endPoint x: 449, endPoint y: 231, distance: 135.8
click at [449, 231] on div "SearchWithCriteria1ee2cb2b-9a60-4a3d-9ea8-b761fbe5a262 Overclaim ID 17997" at bounding box center [759, 228] width 781 height 29
paste input "0"
drag, startPoint x: 1134, startPoint y: 309, endPoint x: 1114, endPoint y: 309, distance: 20.8
click at [1133, 309] on button "Search" at bounding box center [1106, 317] width 87 height 29
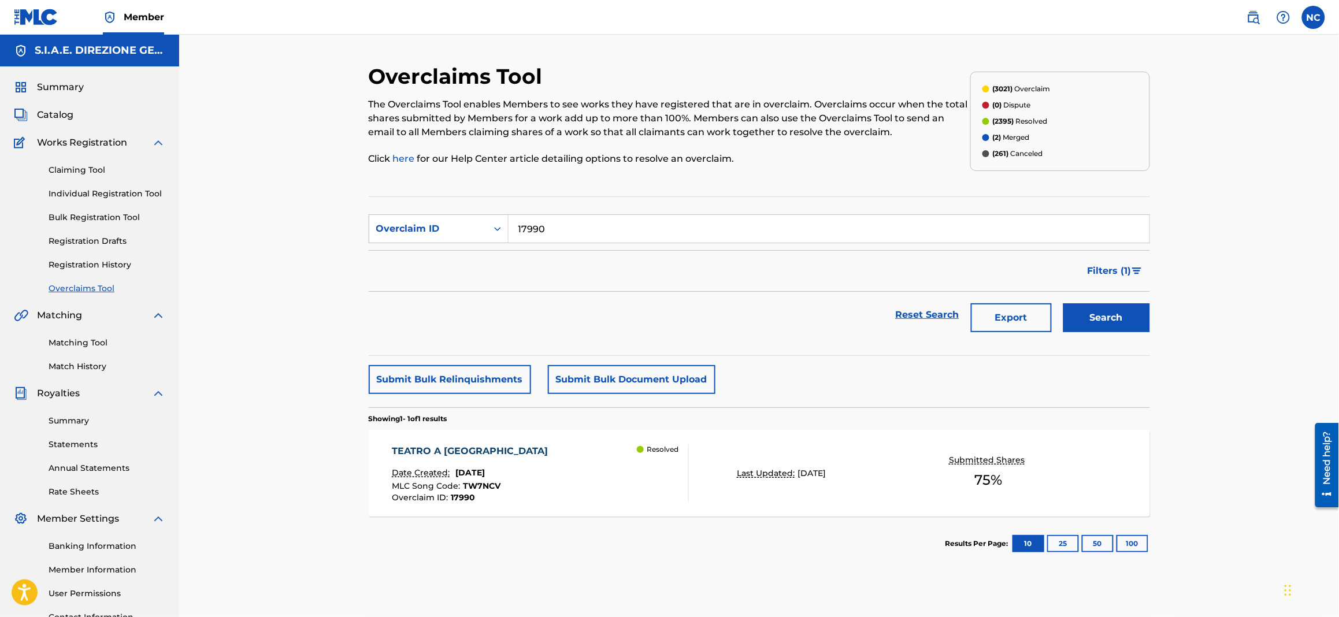
click at [599, 229] on input "17990" at bounding box center [829, 229] width 641 height 28
click at [1063, 303] on button "Search" at bounding box center [1106, 317] width 87 height 29
click at [578, 222] on input "17971" at bounding box center [829, 229] width 641 height 28
click at [1063, 303] on button "Search" at bounding box center [1106, 317] width 87 height 29
click at [637, 234] on input "17984" at bounding box center [829, 229] width 641 height 28
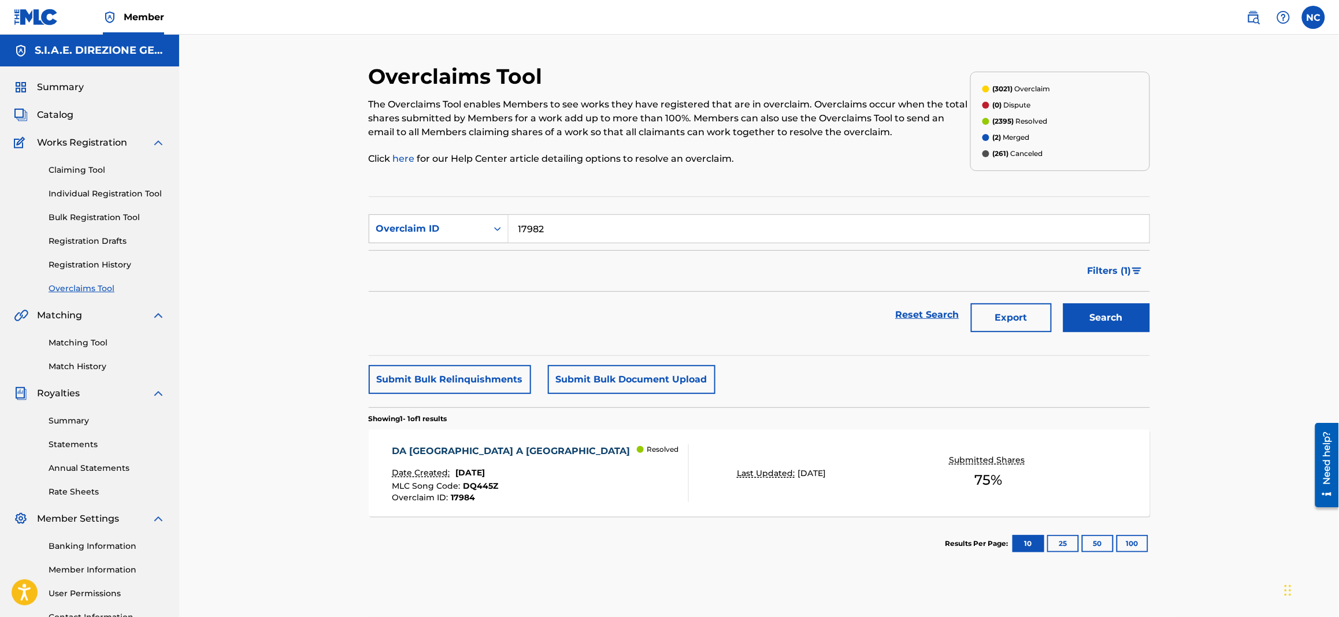
type input "17982"
click at [1096, 324] on button "Search" at bounding box center [1106, 317] width 87 height 29
click at [625, 471] on div "TAMMORRA BLACK Date Created: [DATE] MLC Song Code : TW7F6O Overclaim ID : 17982…" at bounding box center [540, 473] width 297 height 58
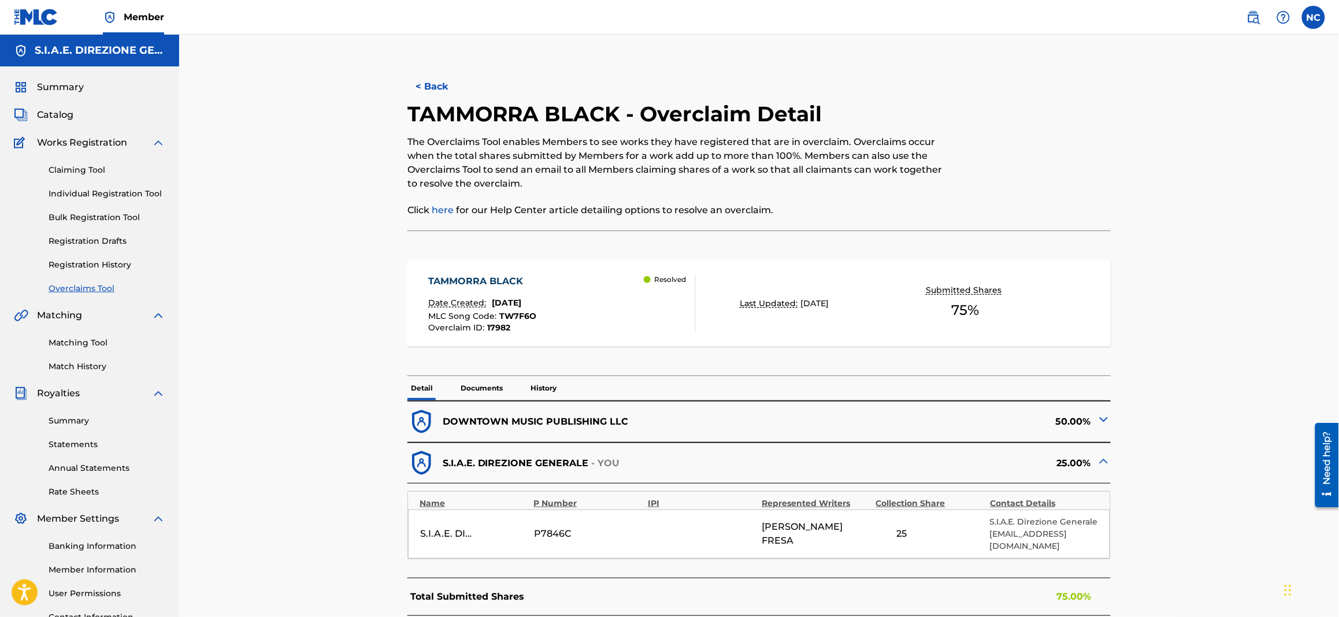
click at [542, 389] on p "History" at bounding box center [543, 388] width 33 height 24
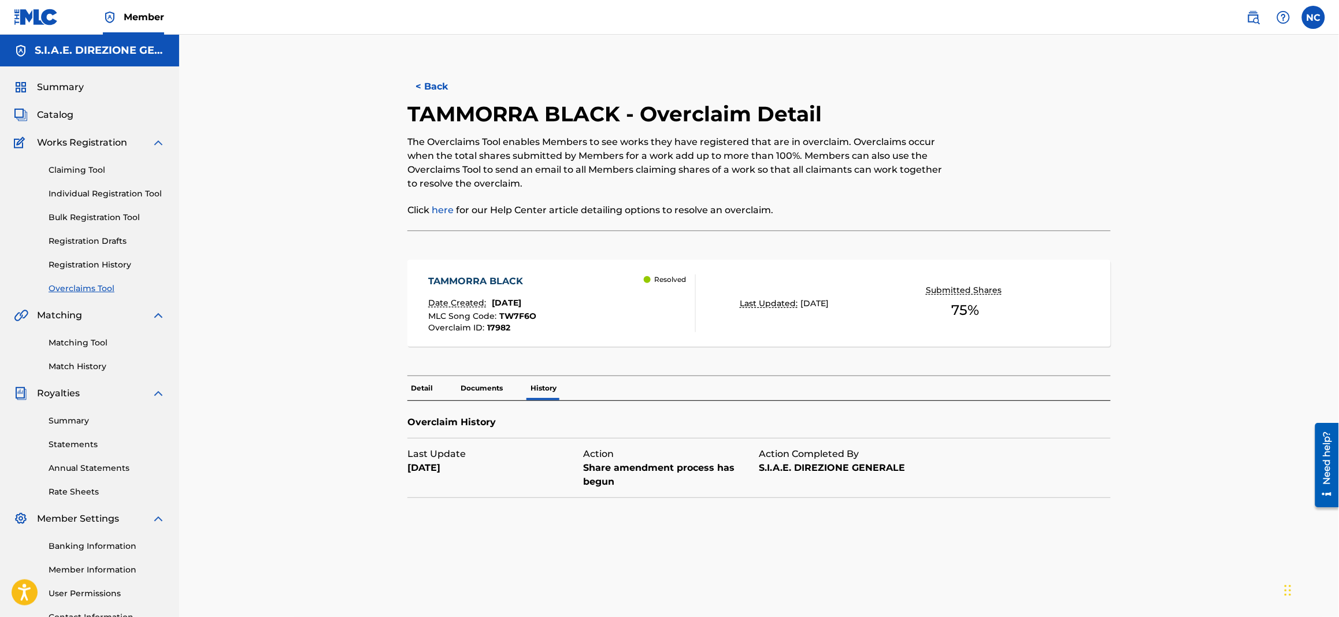
click at [488, 389] on p "Documents" at bounding box center [481, 388] width 49 height 24
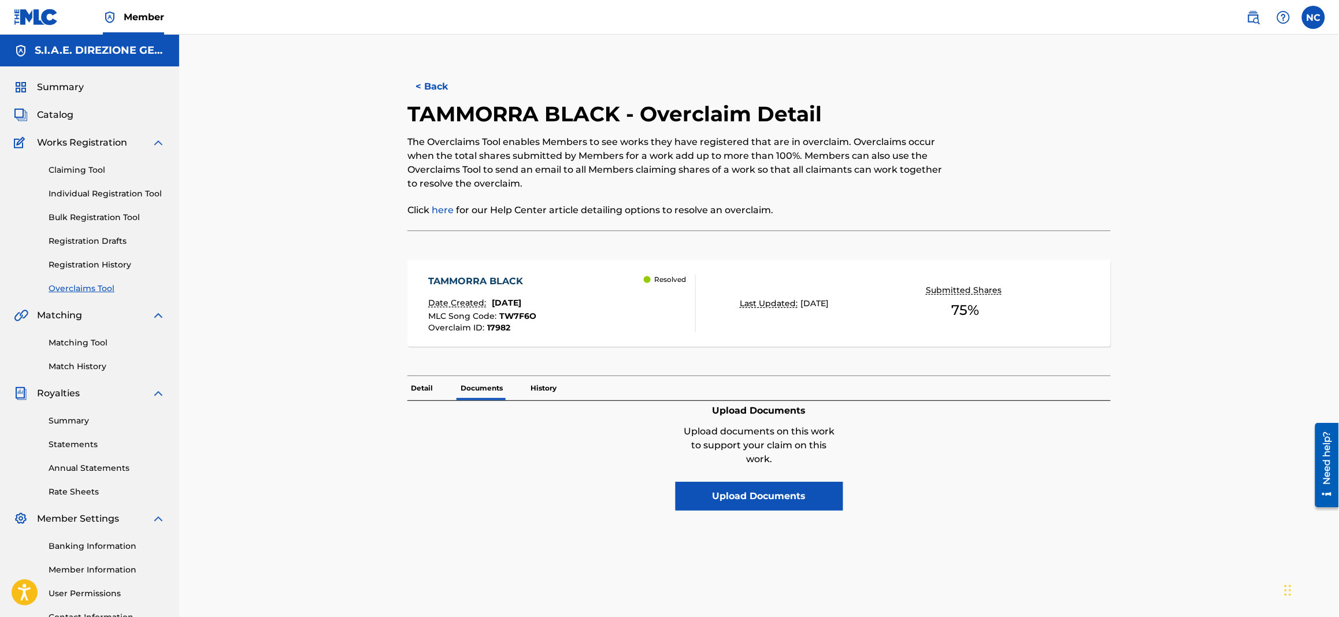
click at [422, 402] on div "Upload Documents Upload documents on this work to support your claim on this wo…" at bounding box center [758, 456] width 703 height 110
click at [431, 391] on p "Detail" at bounding box center [421, 388] width 29 height 24
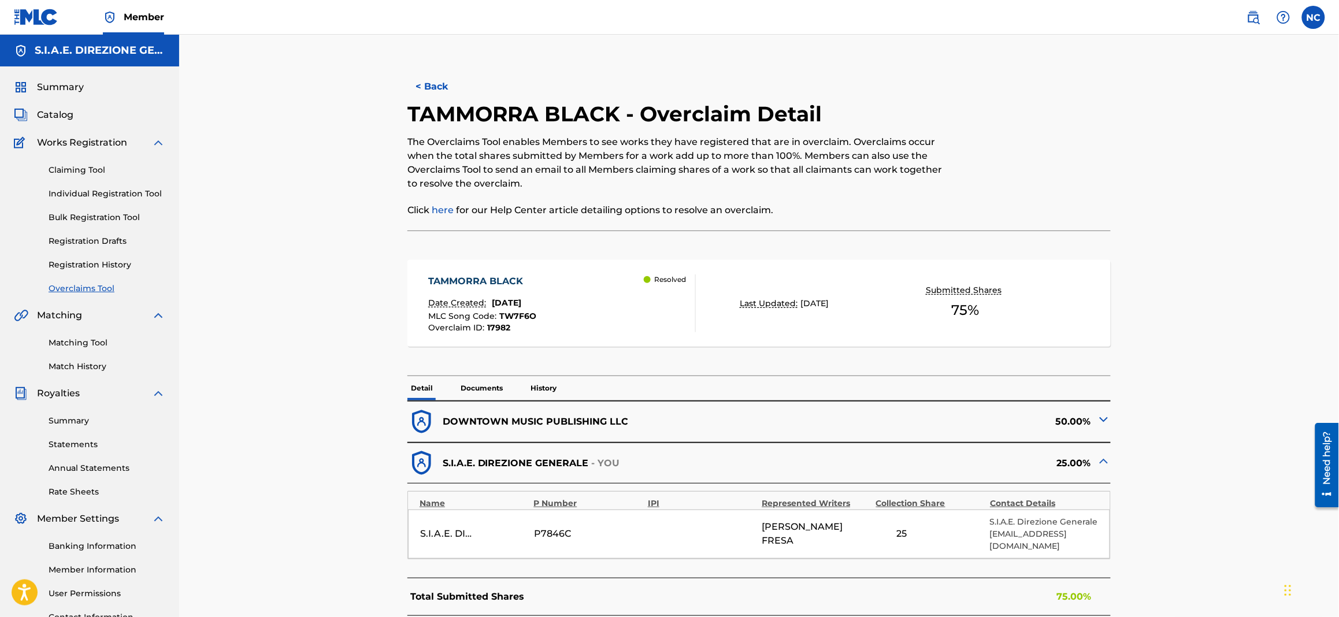
click at [446, 86] on button "< Back" at bounding box center [441, 86] width 69 height 29
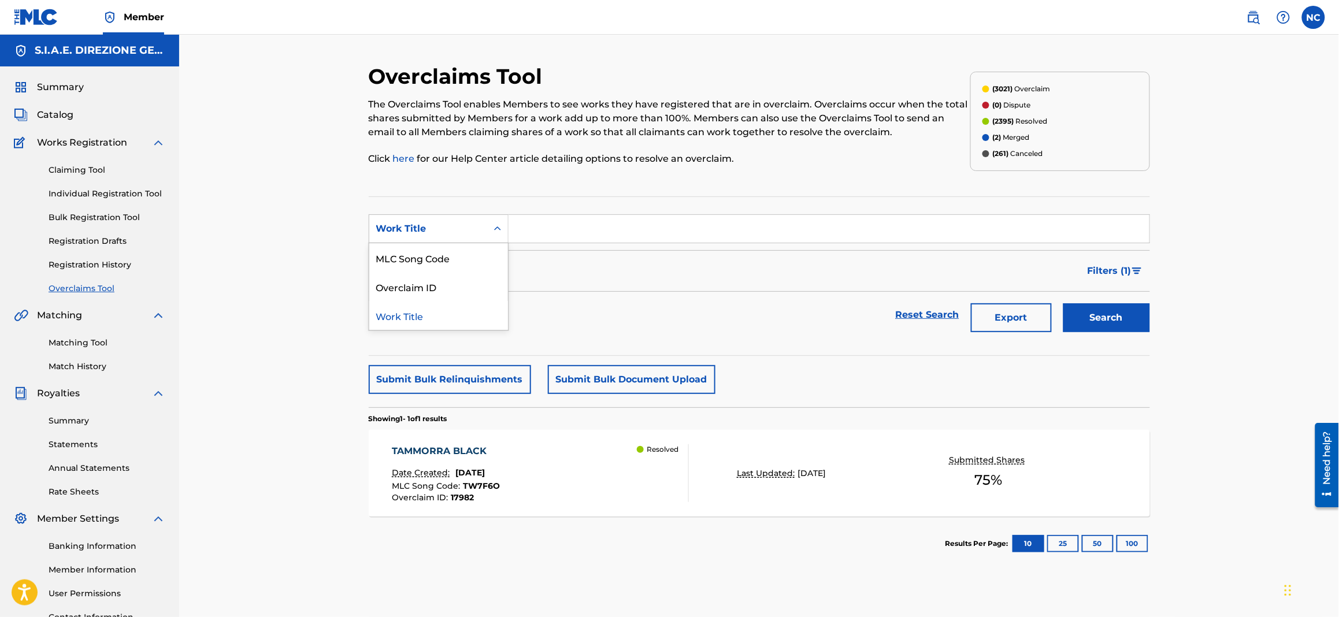
click at [415, 232] on div "Work Title" at bounding box center [428, 229] width 104 height 14
click at [431, 291] on div "Overclaim ID" at bounding box center [438, 286] width 139 height 29
click at [533, 233] on input "Search Form" at bounding box center [829, 229] width 641 height 28
paste input "17973"
click at [1108, 314] on button "Search" at bounding box center [1106, 317] width 87 height 29
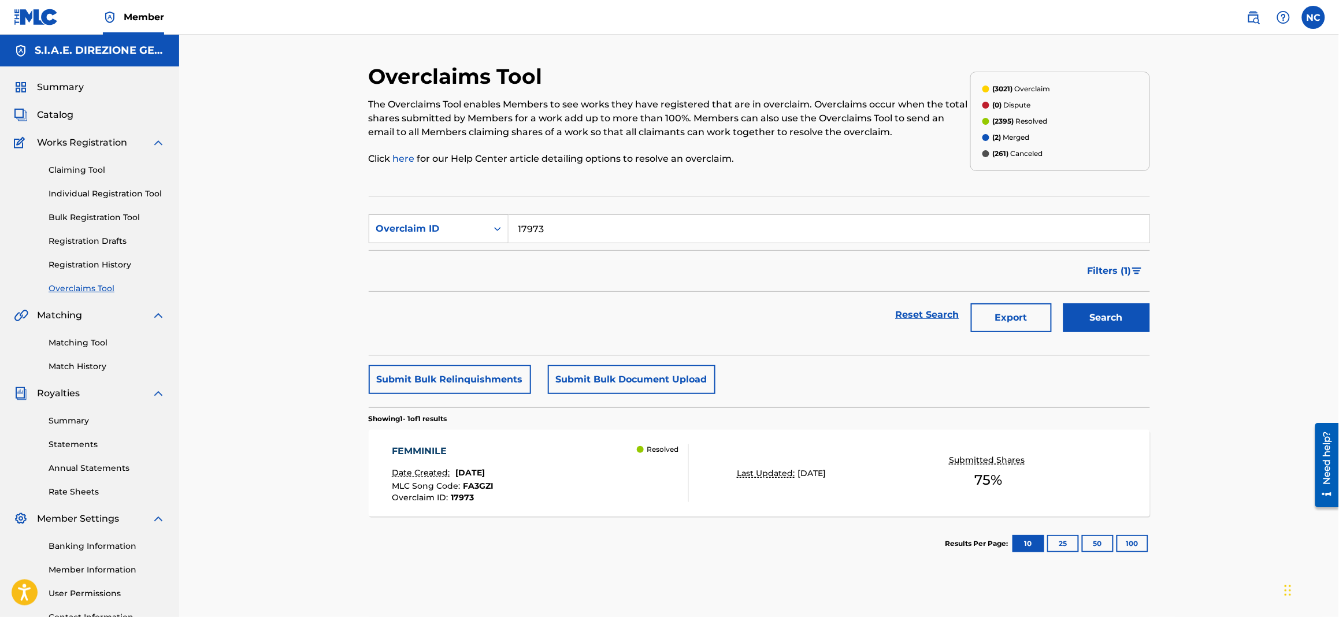
click at [599, 224] on input "17973" at bounding box center [829, 229] width 641 height 28
click at [1063, 303] on button "Search" at bounding box center [1106, 317] width 87 height 29
click at [564, 237] on input "17981" at bounding box center [829, 229] width 641 height 28
click at [1063, 303] on button "Search" at bounding box center [1106, 317] width 87 height 29
click at [604, 235] on input "17966" at bounding box center [829, 229] width 641 height 28
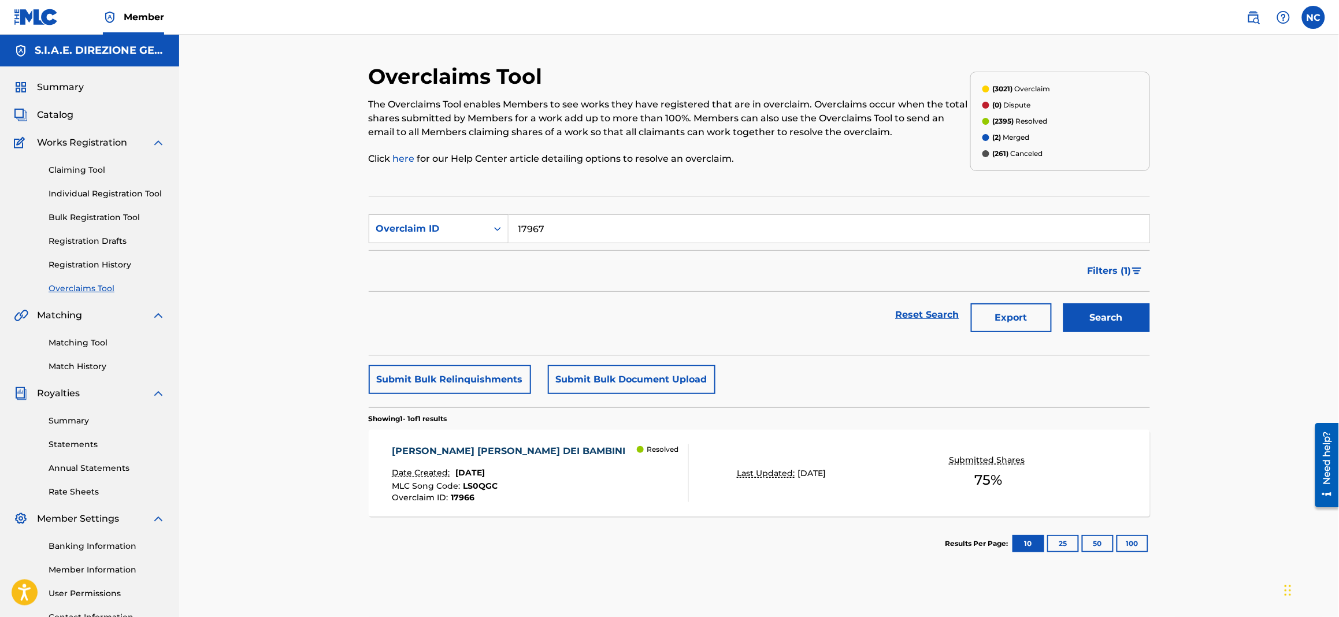
click at [1063, 303] on button "Search" at bounding box center [1106, 317] width 87 height 29
click at [611, 229] on input "17967" at bounding box center [829, 229] width 641 height 28
click at [1063, 303] on button "Search" at bounding box center [1106, 317] width 87 height 29
click at [698, 232] on input "17978" at bounding box center [829, 229] width 641 height 28
click at [1063, 303] on button "Search" at bounding box center [1106, 317] width 87 height 29
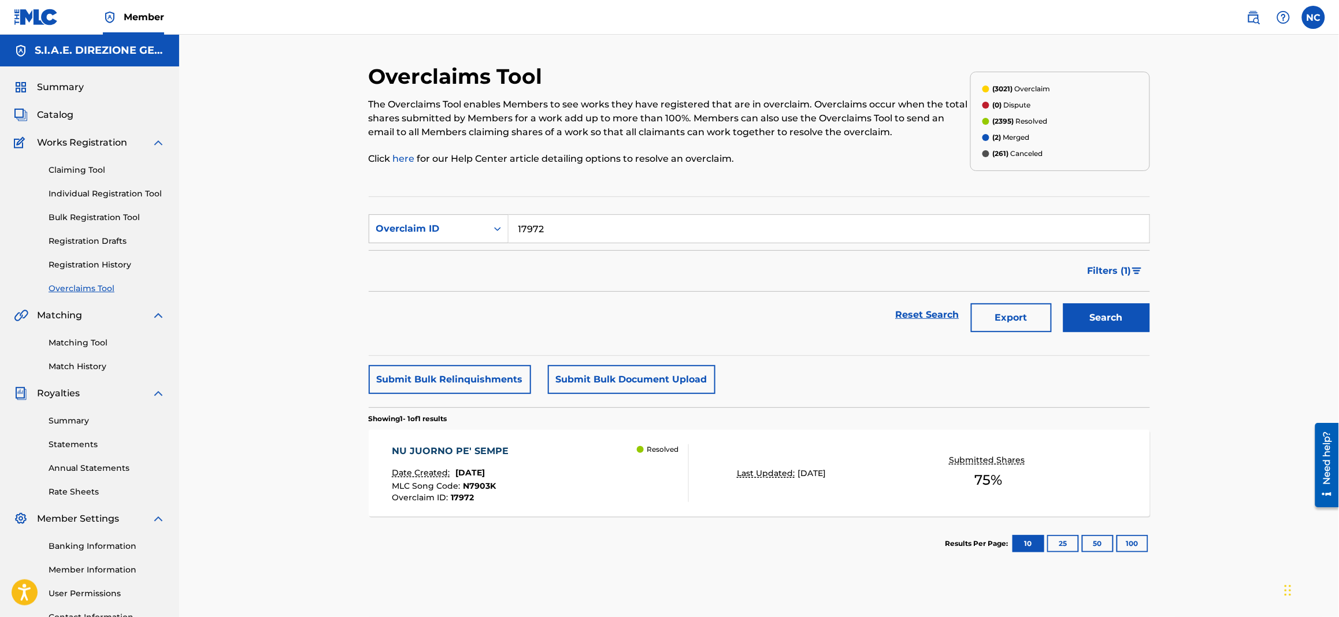
click at [602, 231] on input "17972" at bounding box center [829, 229] width 641 height 28
click at [1063, 303] on button "Search" at bounding box center [1106, 317] width 87 height 29
click at [677, 222] on input "17983" at bounding box center [829, 229] width 641 height 28
type input "17989"
click at [1063, 303] on button "Search" at bounding box center [1106, 317] width 87 height 29
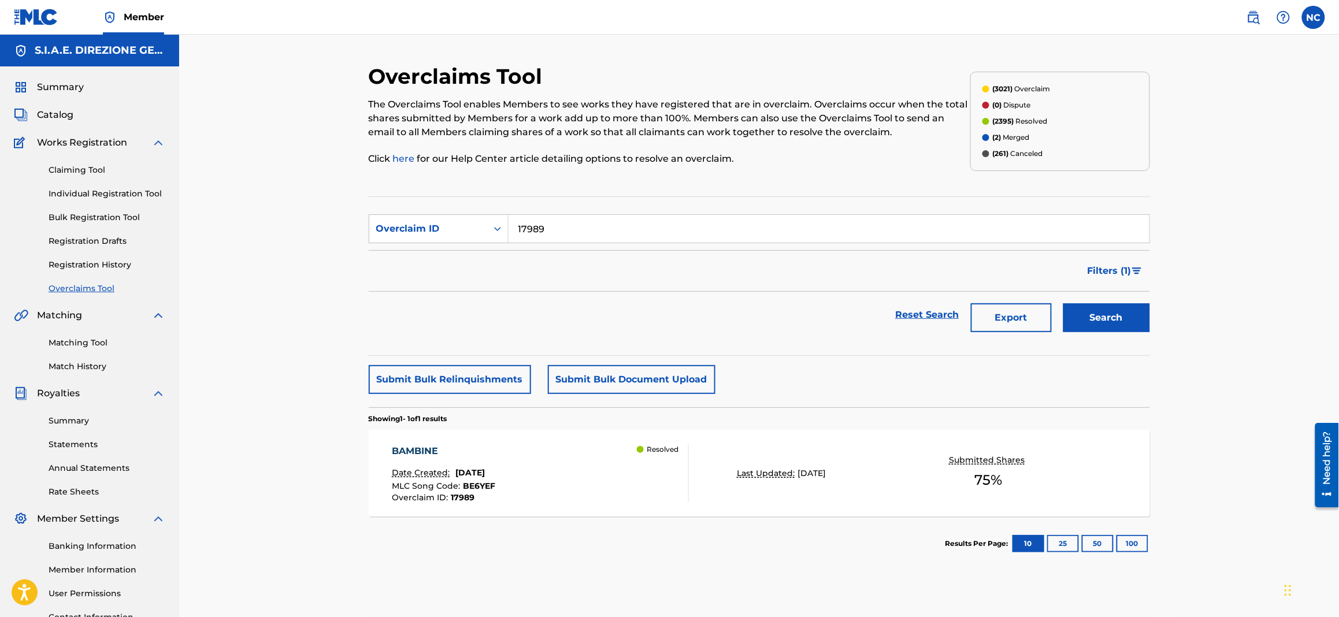
click at [621, 461] on div "BAMBINE Date Created: [DATE] MLC Song Code : BE6YEF Overclaim ID : 17989 Resolv…" at bounding box center [540, 473] width 297 height 58
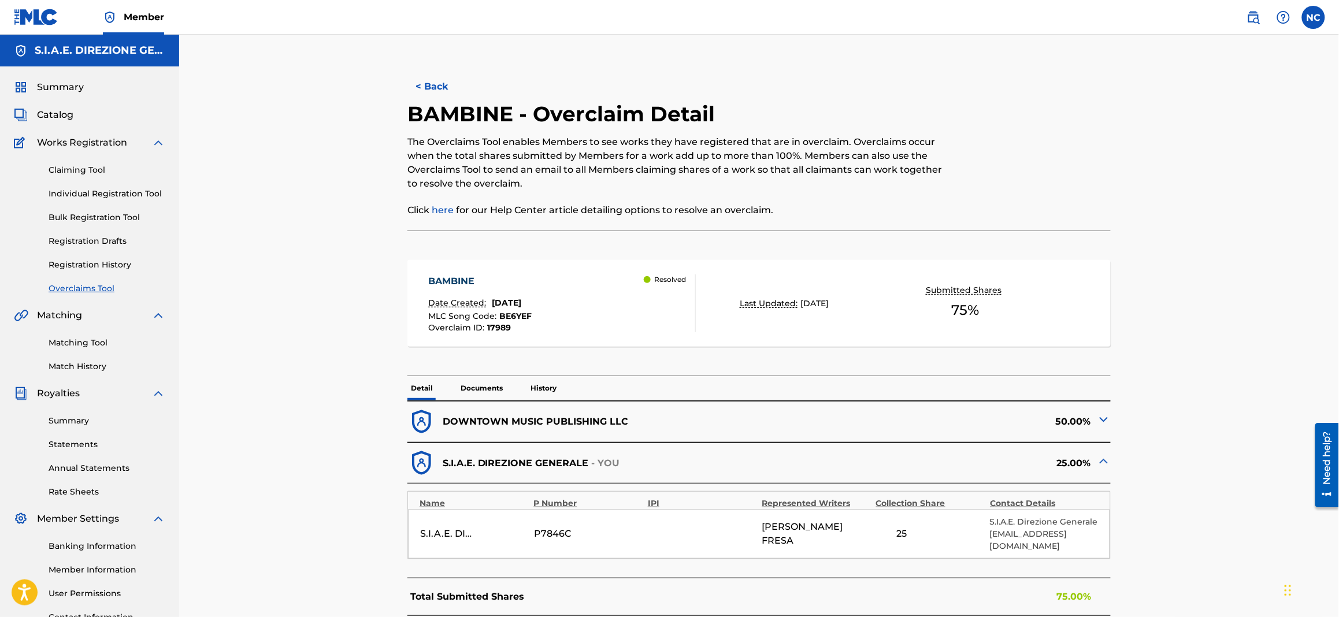
click at [420, 90] on button "< Back" at bounding box center [441, 86] width 69 height 29
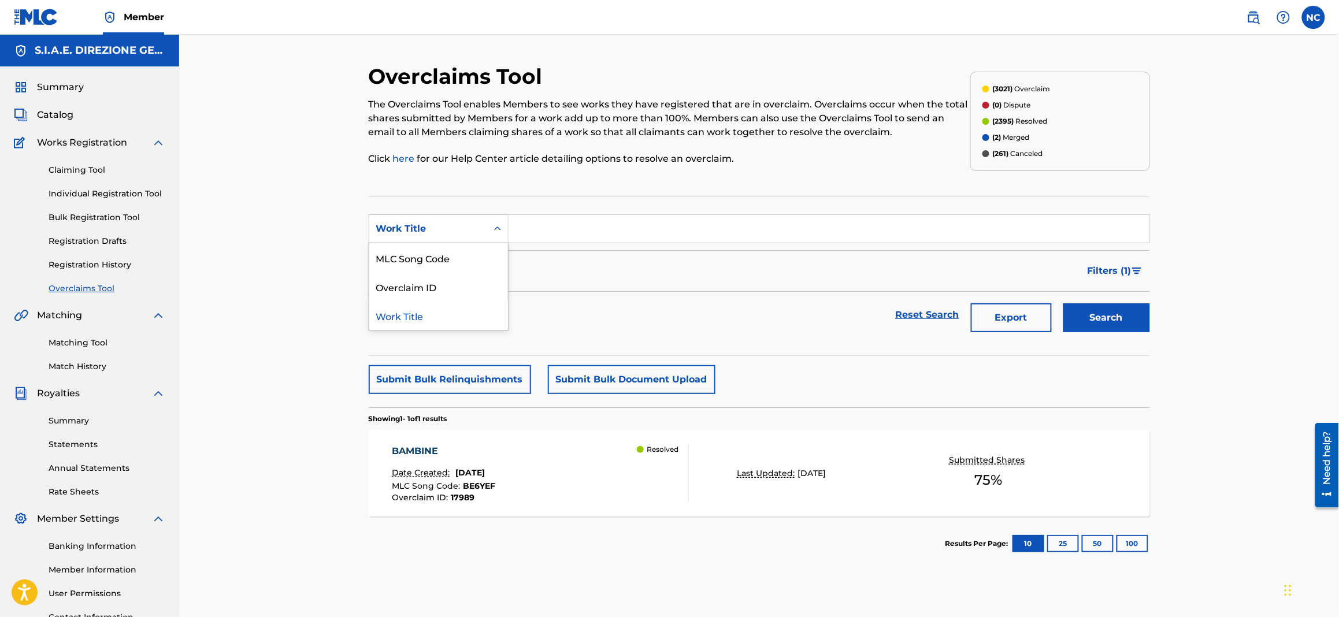
click at [466, 239] on div "Work Title" at bounding box center [428, 229] width 118 height 22
click at [446, 282] on div "Overclaim ID" at bounding box center [438, 286] width 139 height 29
click at [599, 225] on input "Search Form" at bounding box center [829, 229] width 641 height 28
click at [1063, 303] on button "Search" at bounding box center [1106, 317] width 87 height 29
drag, startPoint x: 572, startPoint y: 225, endPoint x: 487, endPoint y: 222, distance: 85.0
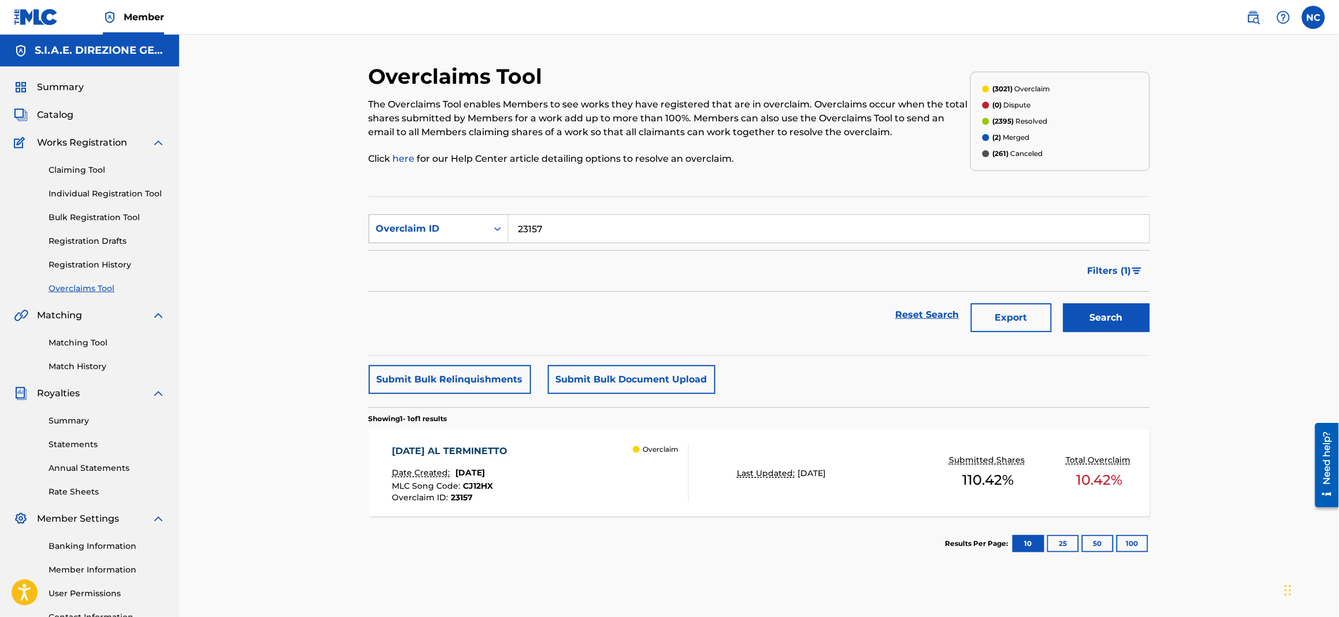
click at [487, 222] on div "SearchWithCriteriab7cb8e6c-d8ec-45cd-91f1-6963777f8ecb Overclaim ID 23157" at bounding box center [759, 228] width 781 height 29
paste input "5"
type input "23155"
click at [1144, 314] on button "Search" at bounding box center [1106, 317] width 87 height 29
click at [513, 482] on div "BODDA ROCK Date Created: [DATE] MLC Song Code : BD6ETZ Overclaim ID : 23155 Ove…" at bounding box center [540, 473] width 297 height 58
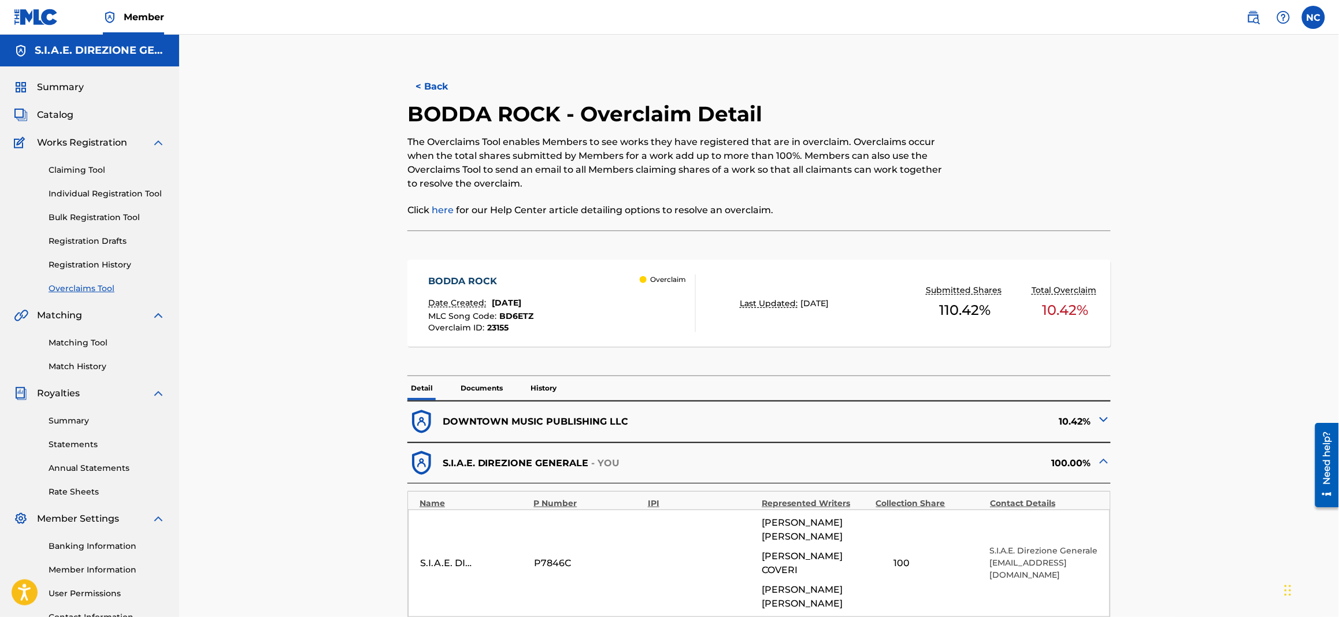
click at [422, 91] on button "< Back" at bounding box center [441, 86] width 69 height 29
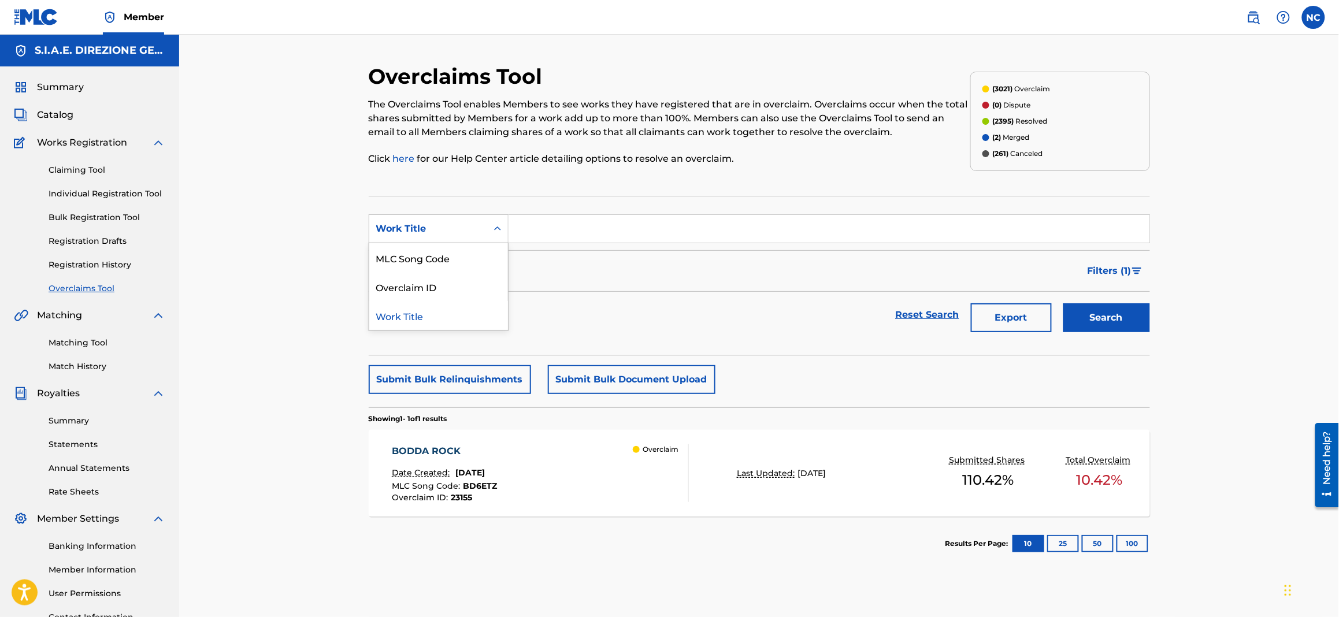
click at [455, 234] on div "Work Title" at bounding box center [428, 229] width 104 height 14
click at [448, 283] on div "Overclaim ID" at bounding box center [438, 286] width 139 height 29
click at [544, 229] on input "Search Form" at bounding box center [829, 229] width 641 height 28
paste input "23154"
click at [1067, 329] on button "Search" at bounding box center [1106, 317] width 87 height 29
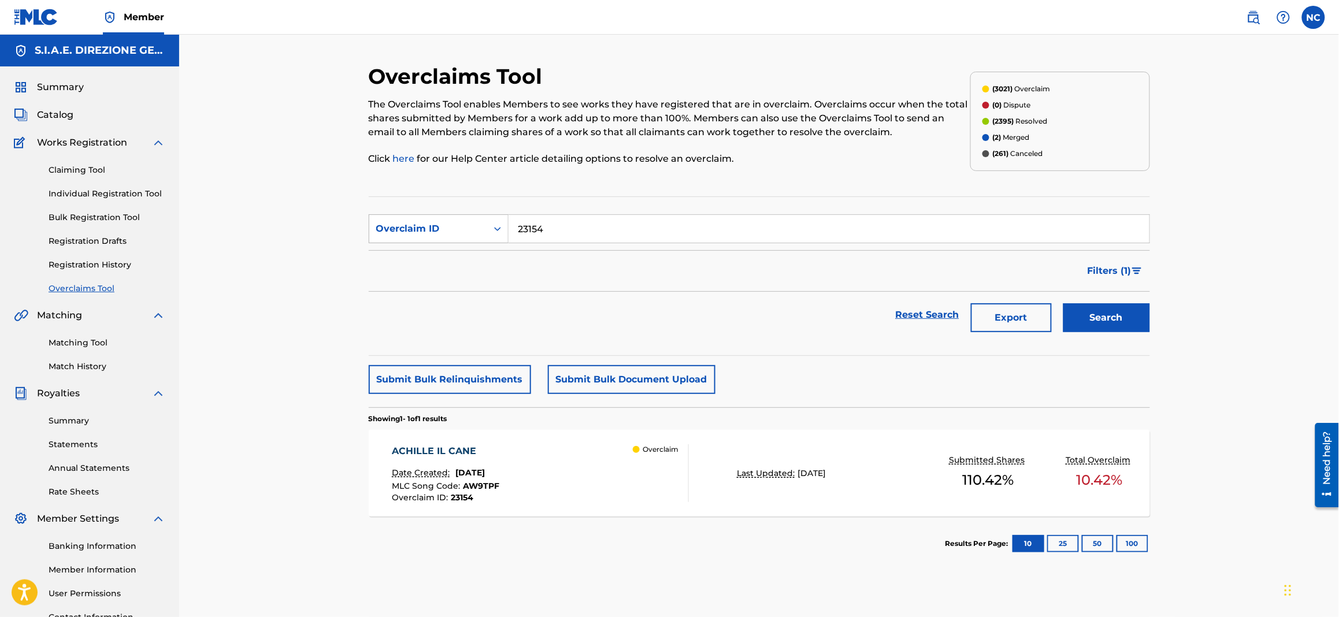
drag, startPoint x: 586, startPoint y: 229, endPoint x: 504, endPoint y: 222, distance: 82.3
click at [504, 222] on div "SearchWithCriteria7ae5011b-ff7d-44b5-a3fc-0650f2493b2c Overclaim ID 23154" at bounding box center [759, 228] width 781 height 29
paste input "3"
click at [1144, 321] on button "Search" at bounding box center [1106, 317] width 87 height 29
click at [652, 229] on input "23153" at bounding box center [829, 229] width 641 height 28
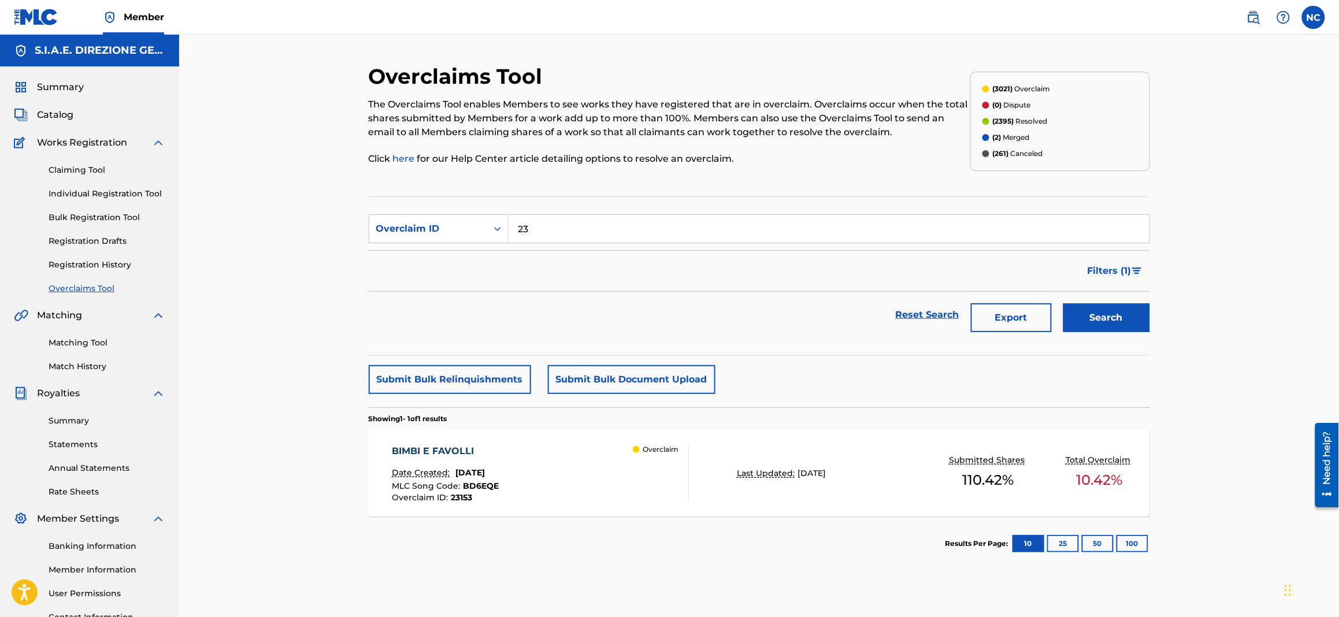
type input "2"
paste input "23158"
click at [1063, 303] on button "Search" at bounding box center [1106, 317] width 87 height 29
drag, startPoint x: 580, startPoint y: 224, endPoint x: 417, endPoint y: 224, distance: 163.0
click at [417, 224] on div "SearchWithCriteria7ae5011b-ff7d-44b5-a3fc-0650f2493b2c Overclaim ID 23158" at bounding box center [759, 228] width 781 height 29
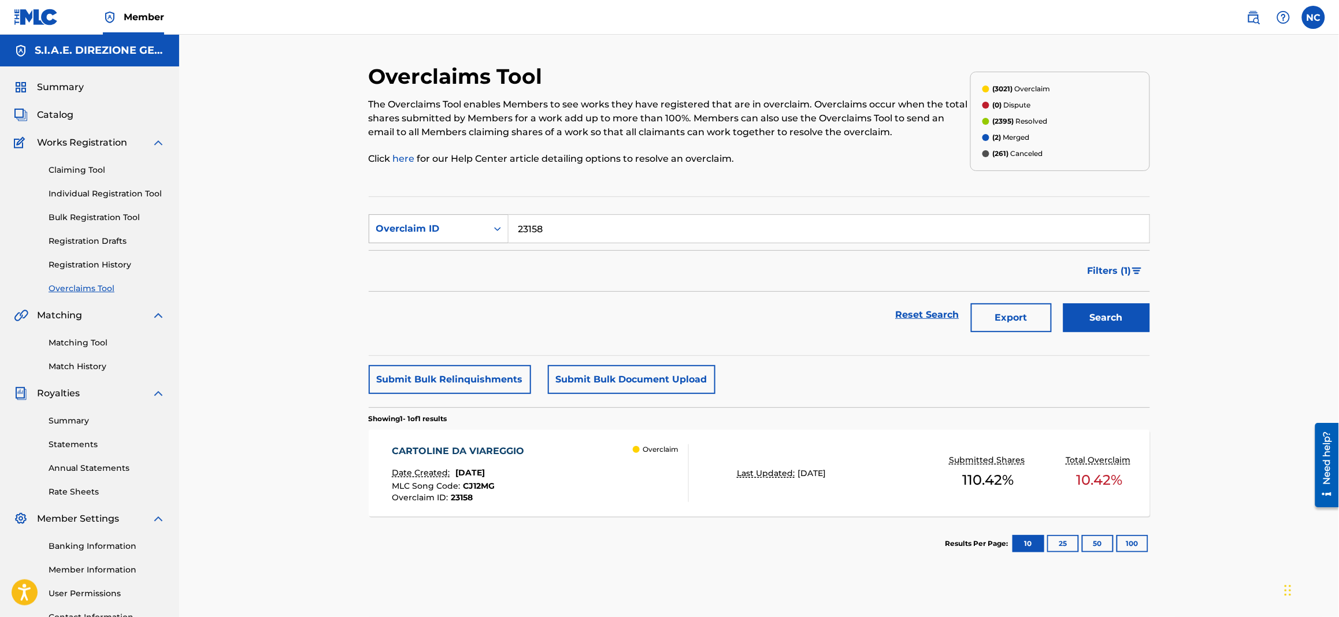
paste input "6"
type input "23156"
click at [1099, 307] on button "Search" at bounding box center [1106, 317] width 87 height 29
click at [441, 498] on span "Overclaim ID :" at bounding box center [421, 497] width 59 height 10
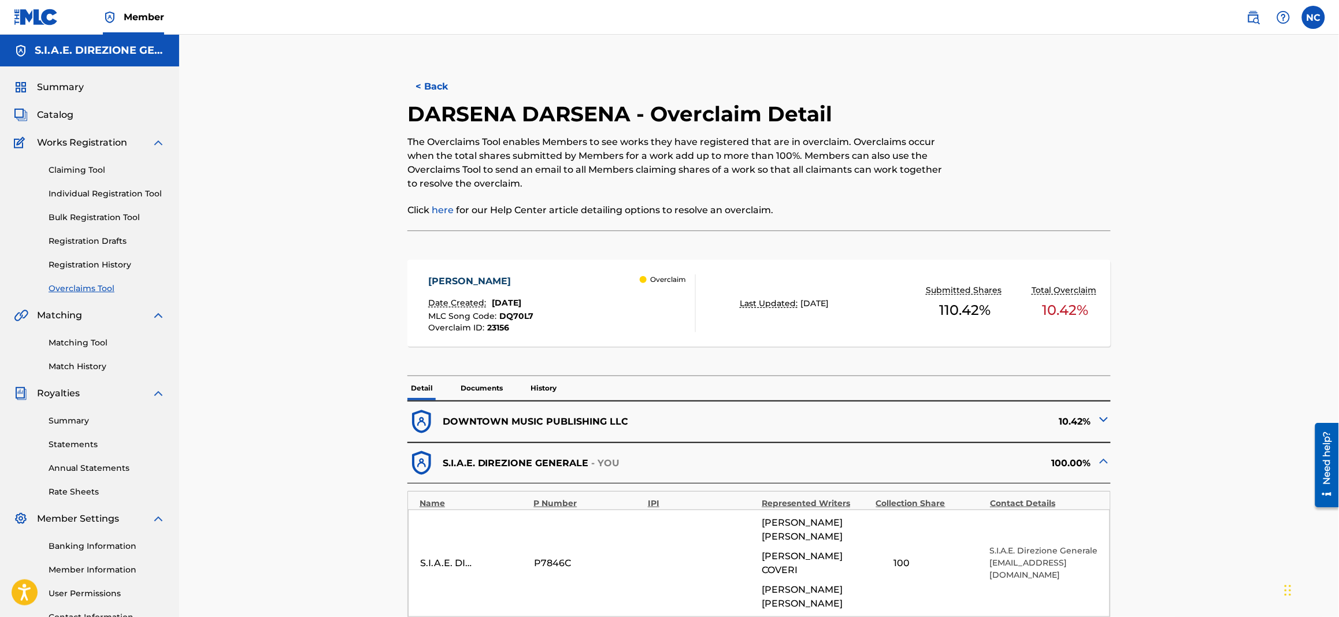
scroll to position [259, 0]
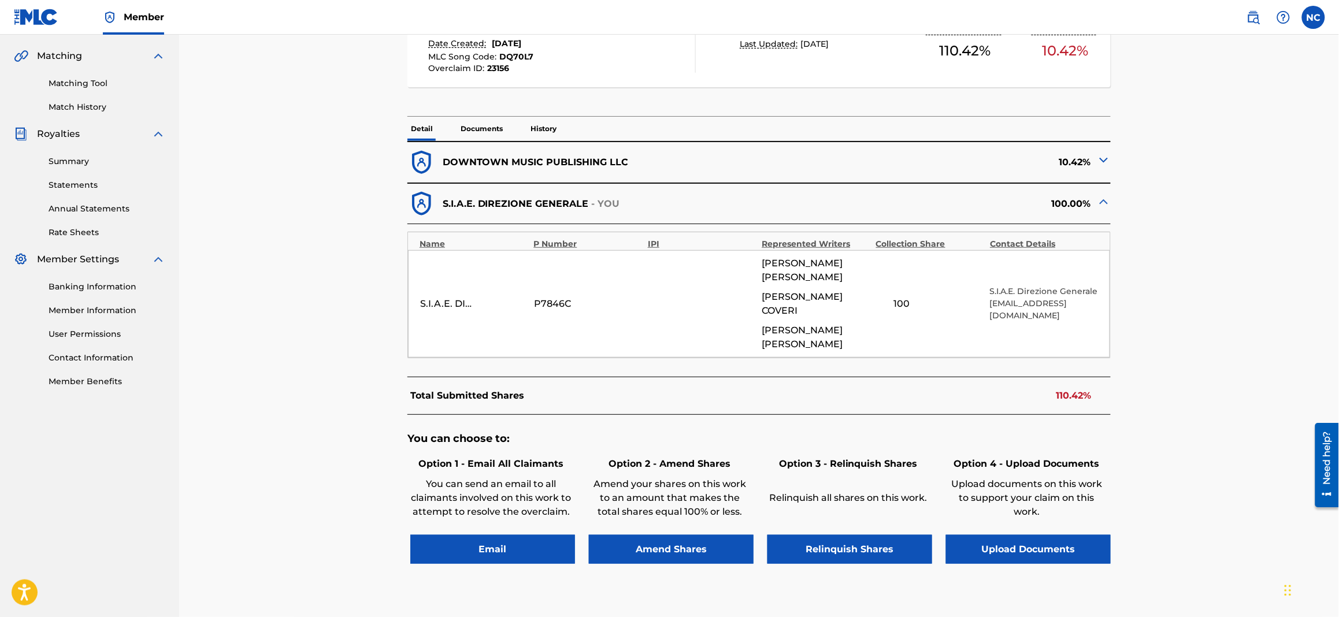
click at [810, 415] on div "You can choose to: Option 1 - Email All Claimants You can send an email to all …" at bounding box center [758, 504] width 703 height 178
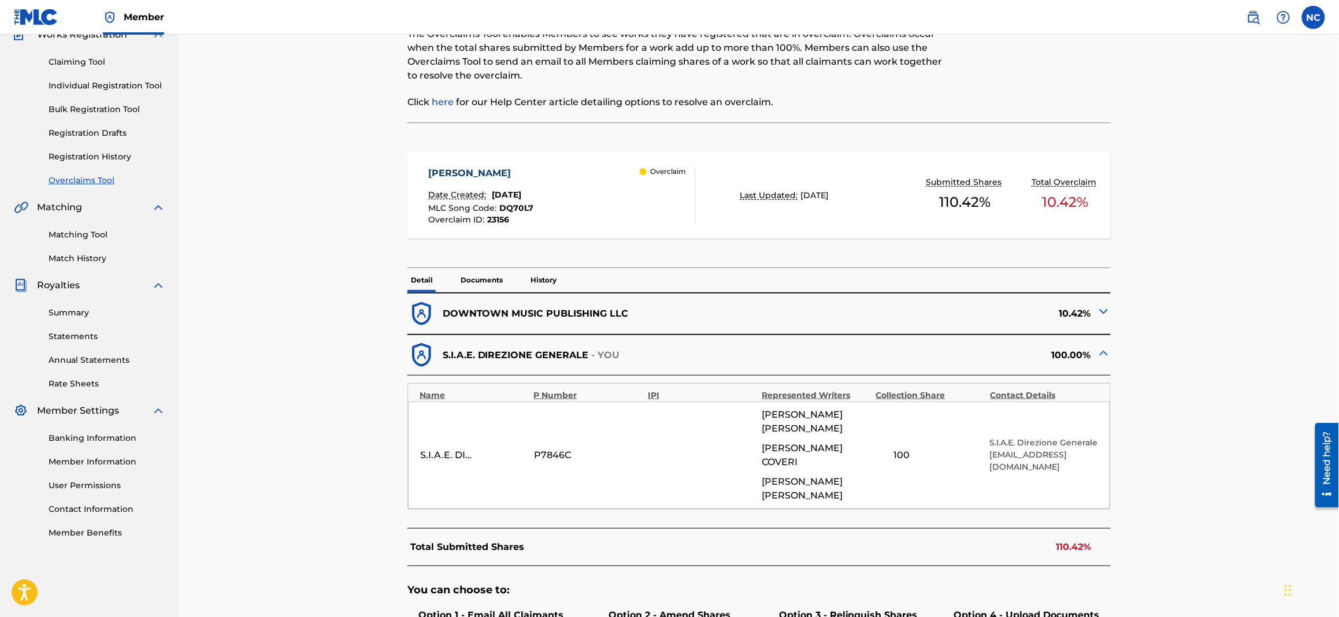
scroll to position [173, 0]
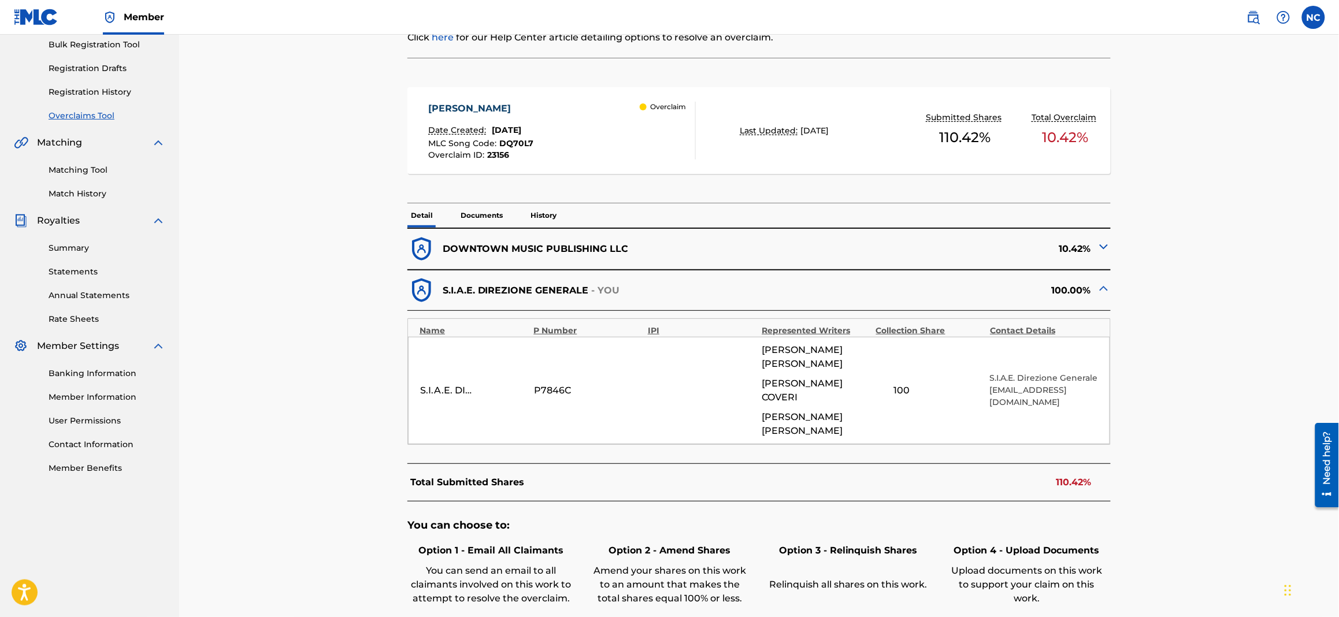
click at [1104, 244] on img at bounding box center [1104, 247] width 14 height 14
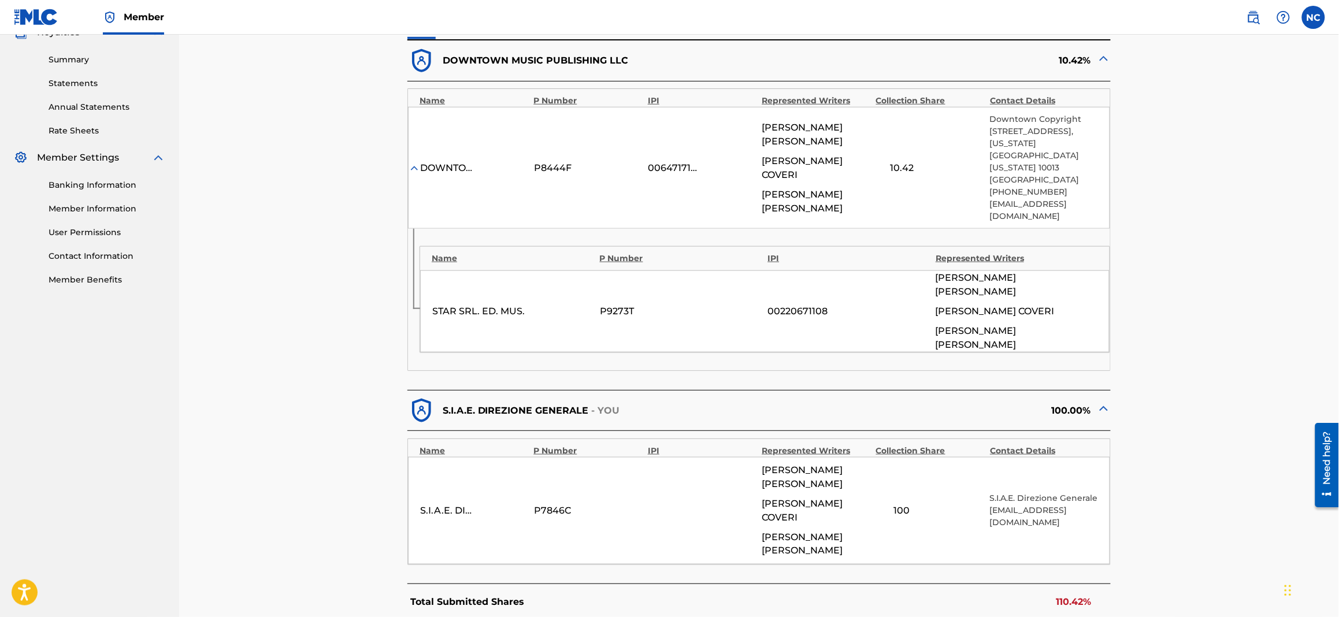
scroll to position [259, 0]
